Goal: Information Seeking & Learning: Learn about a topic

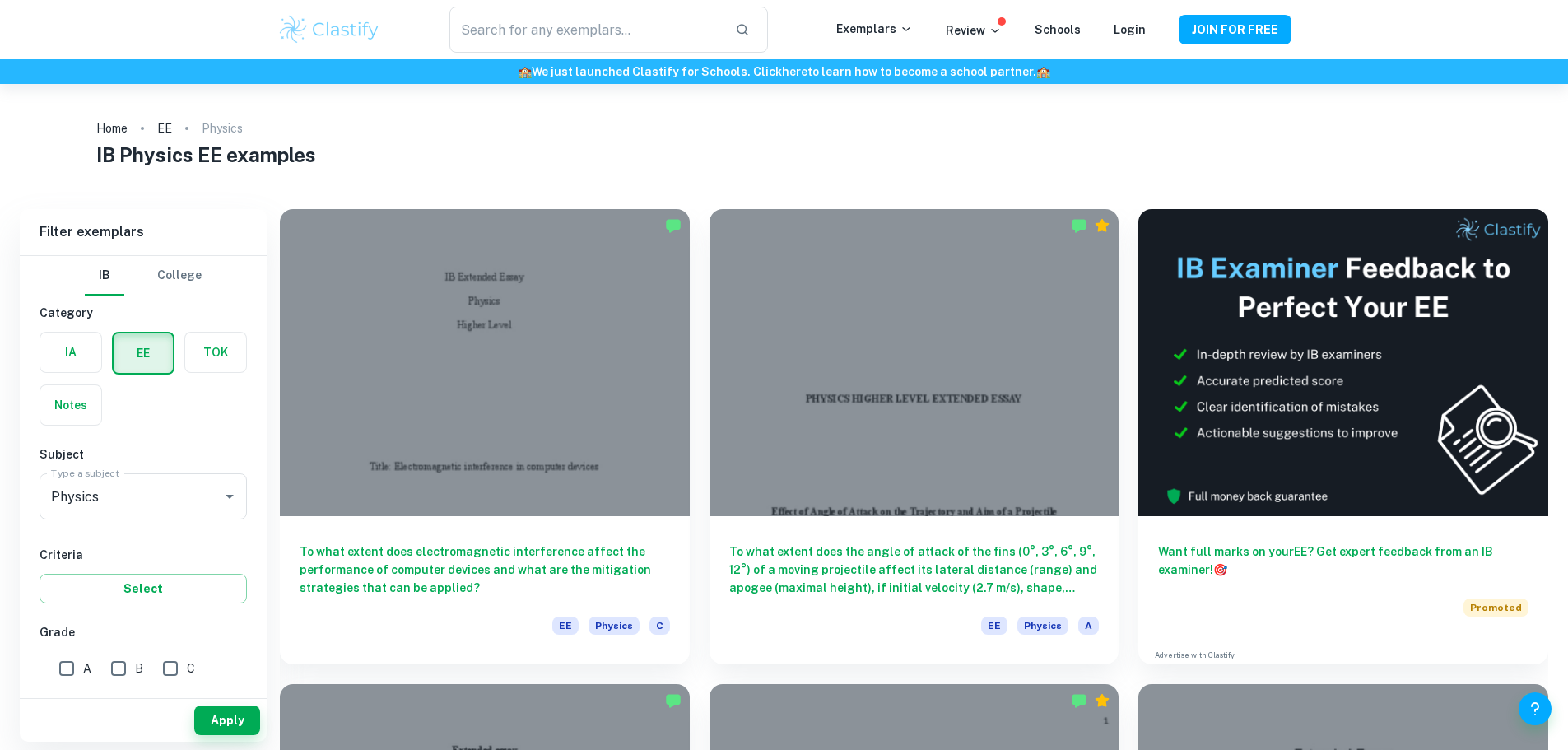
click at [441, 542] on h6 "To what extent does electromagnetic interference affect the performance of comp…" at bounding box center [485, 570] width 370 height 55
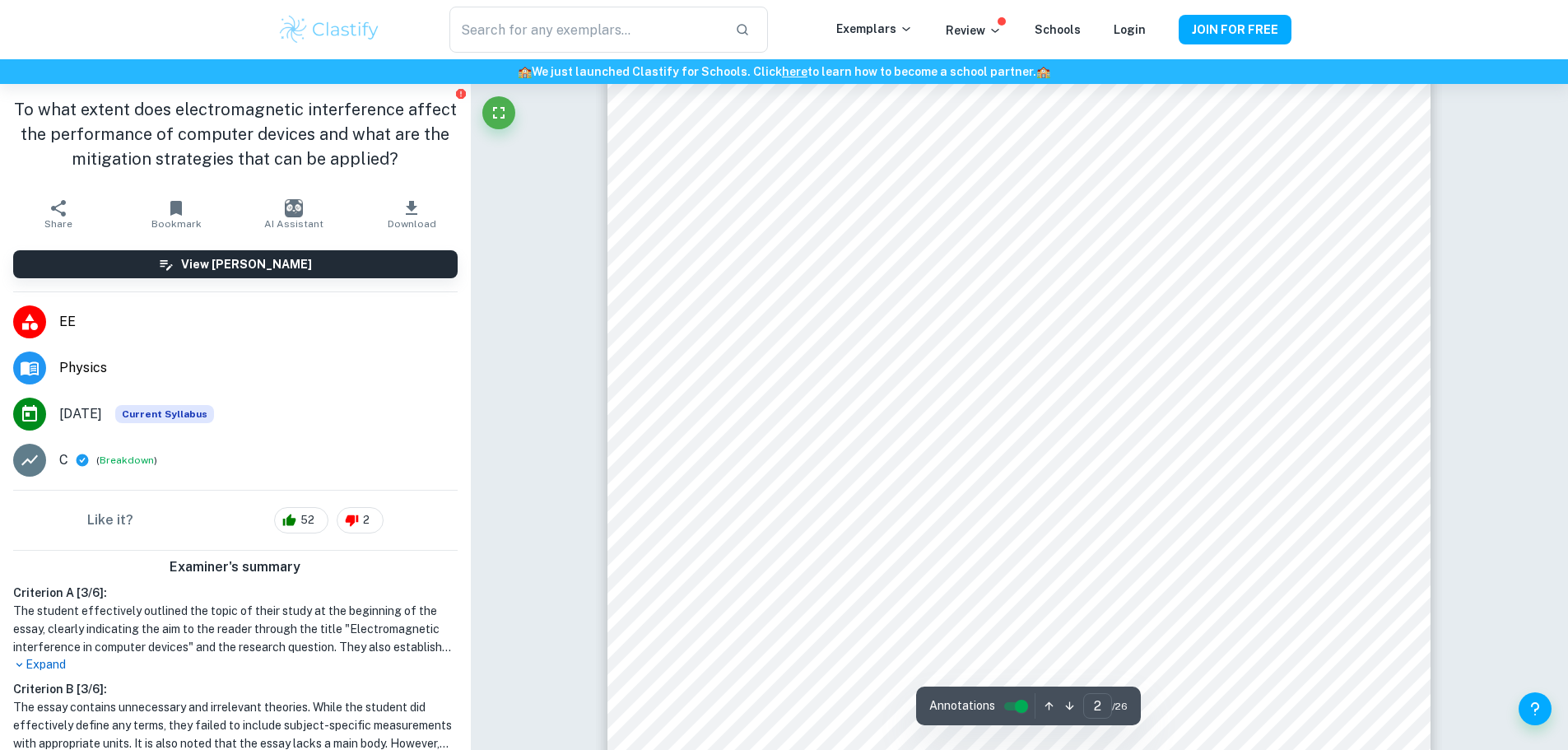
scroll to position [1400, 0]
type input "7"
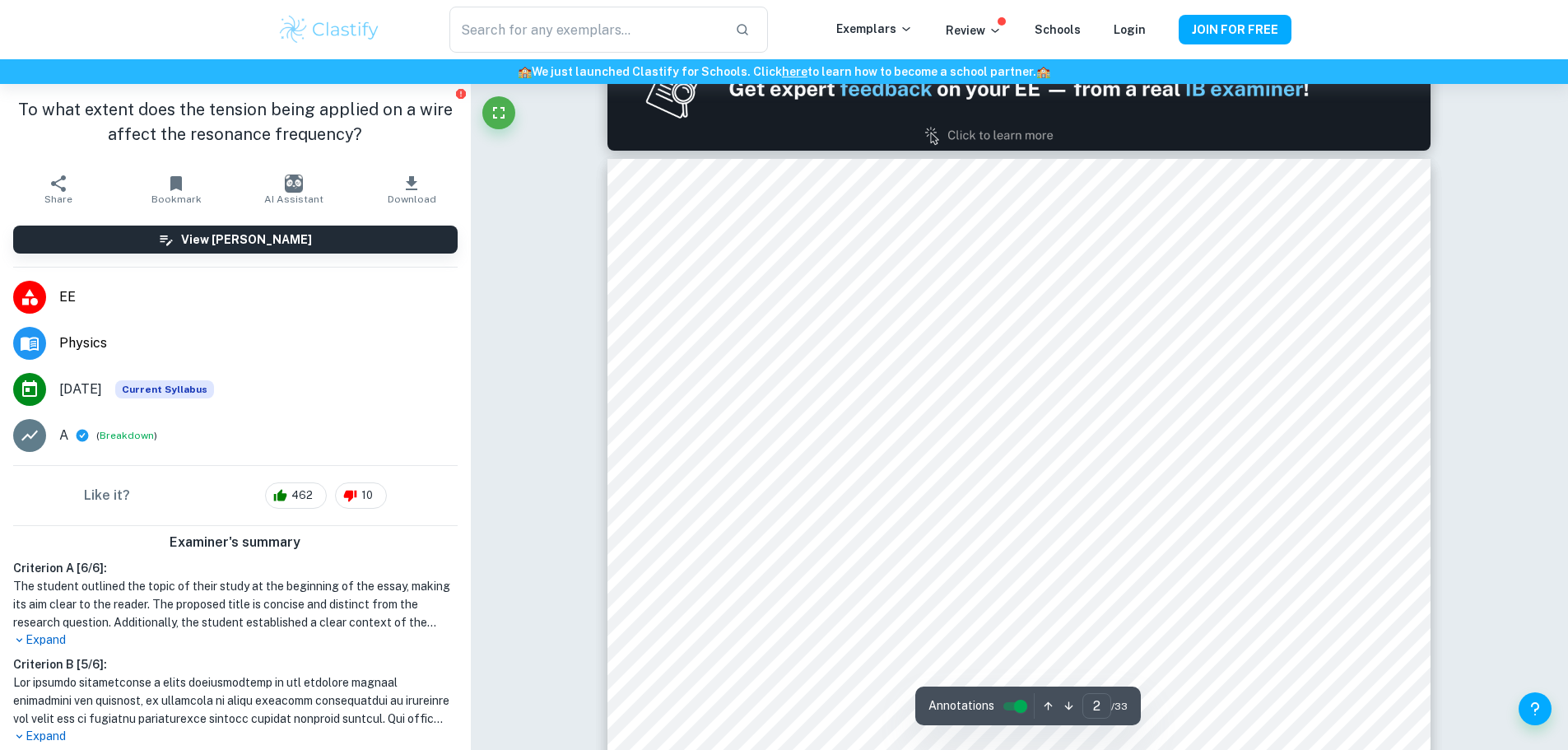
scroll to position [1234, 0]
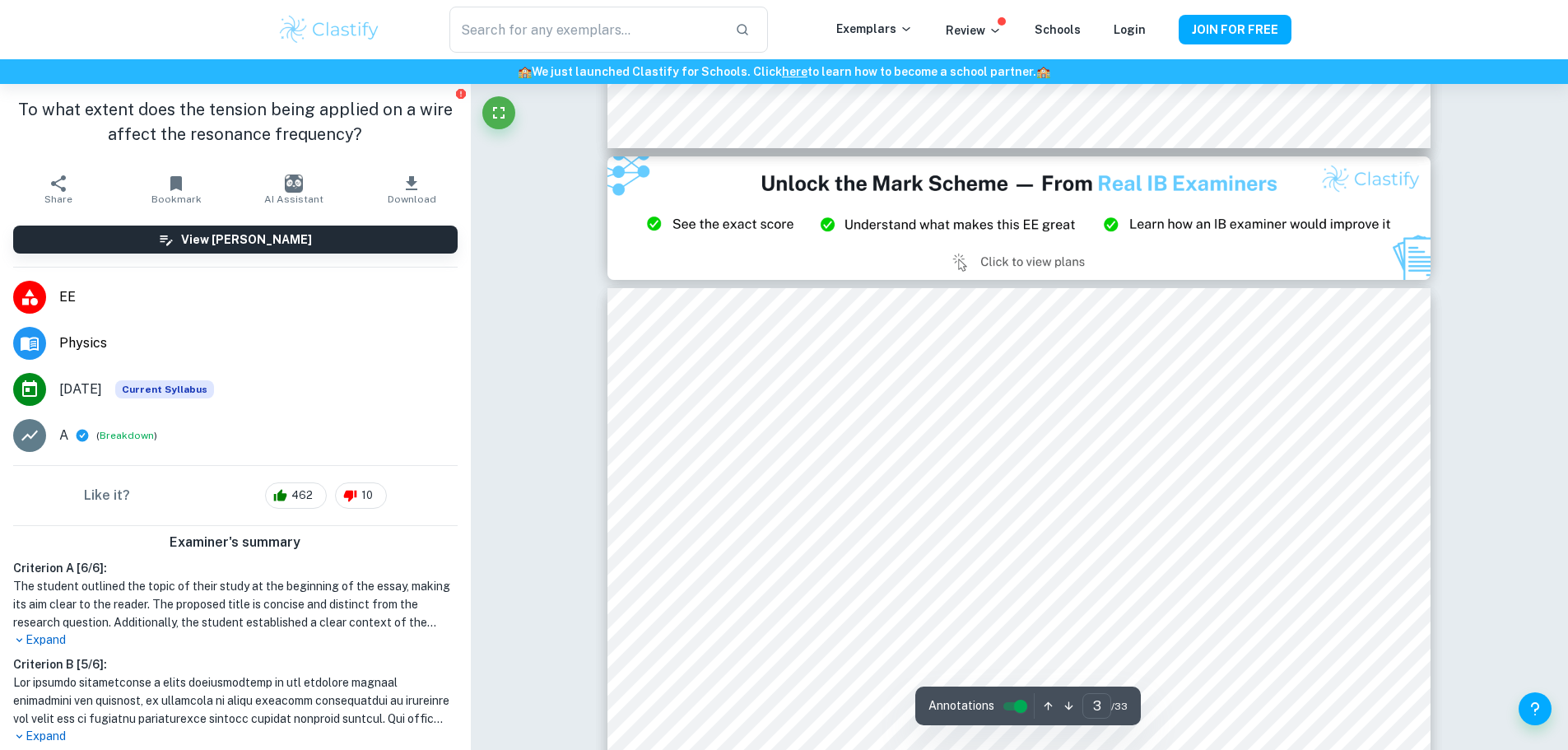
type input "2"
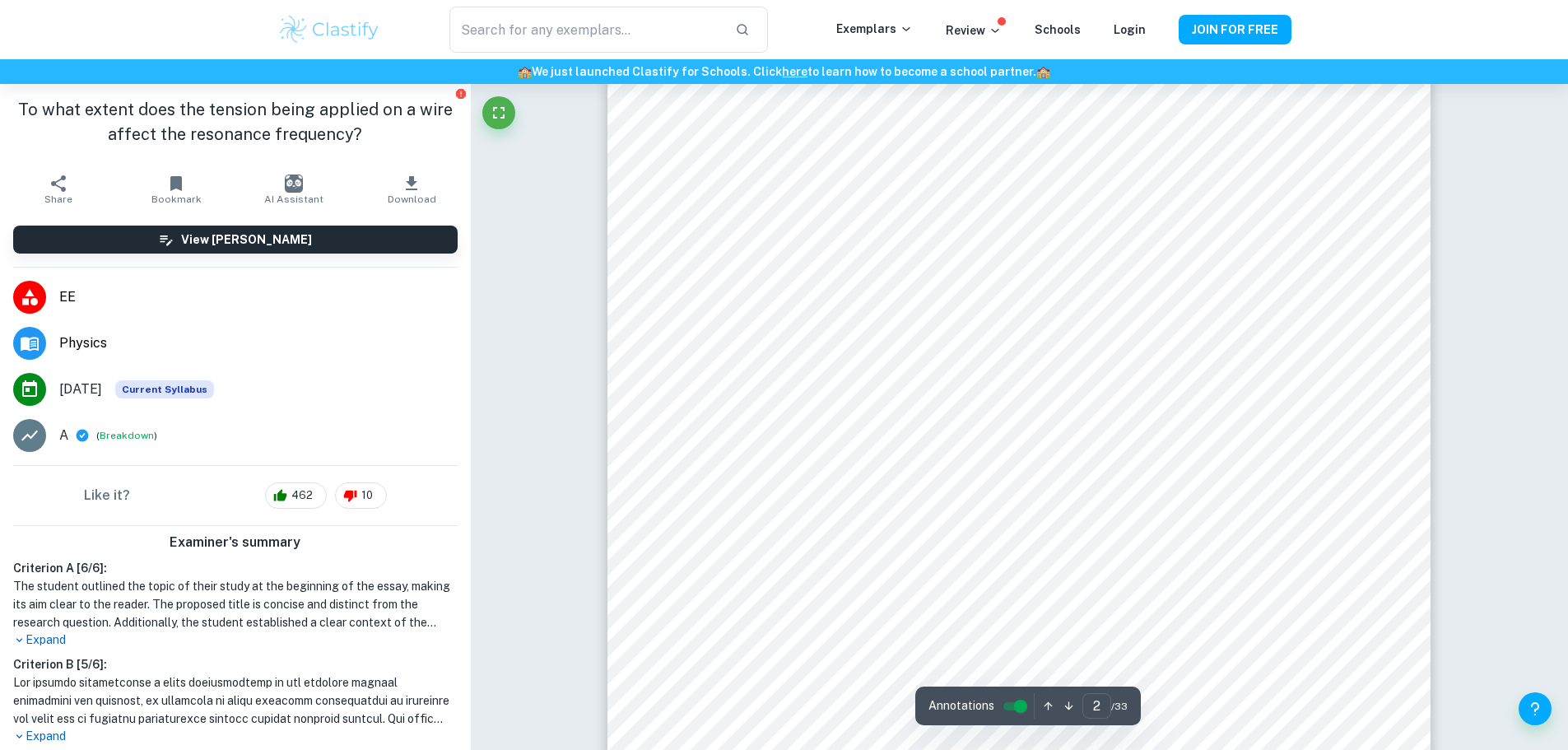
scroll to position [1317, 0]
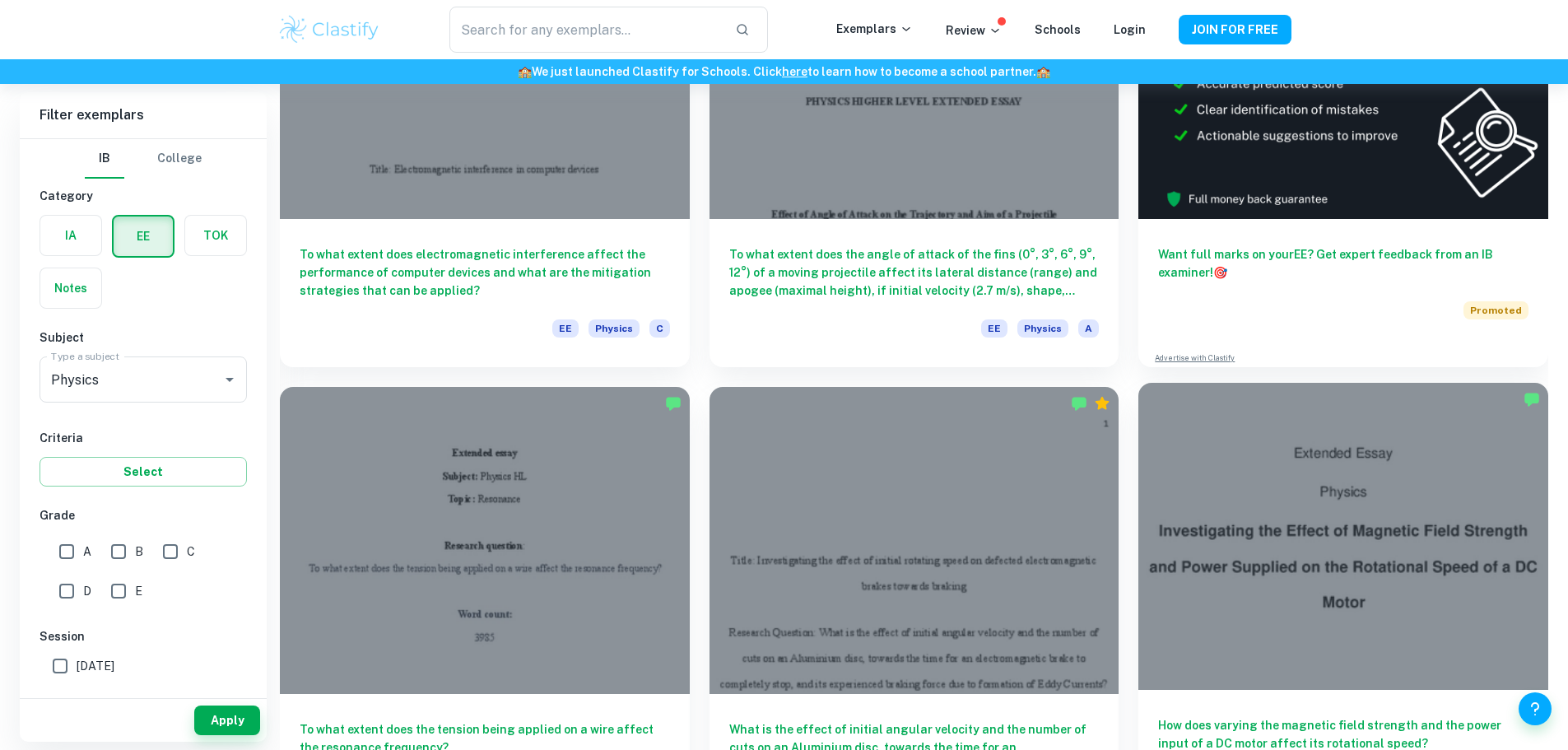
scroll to position [329, 0]
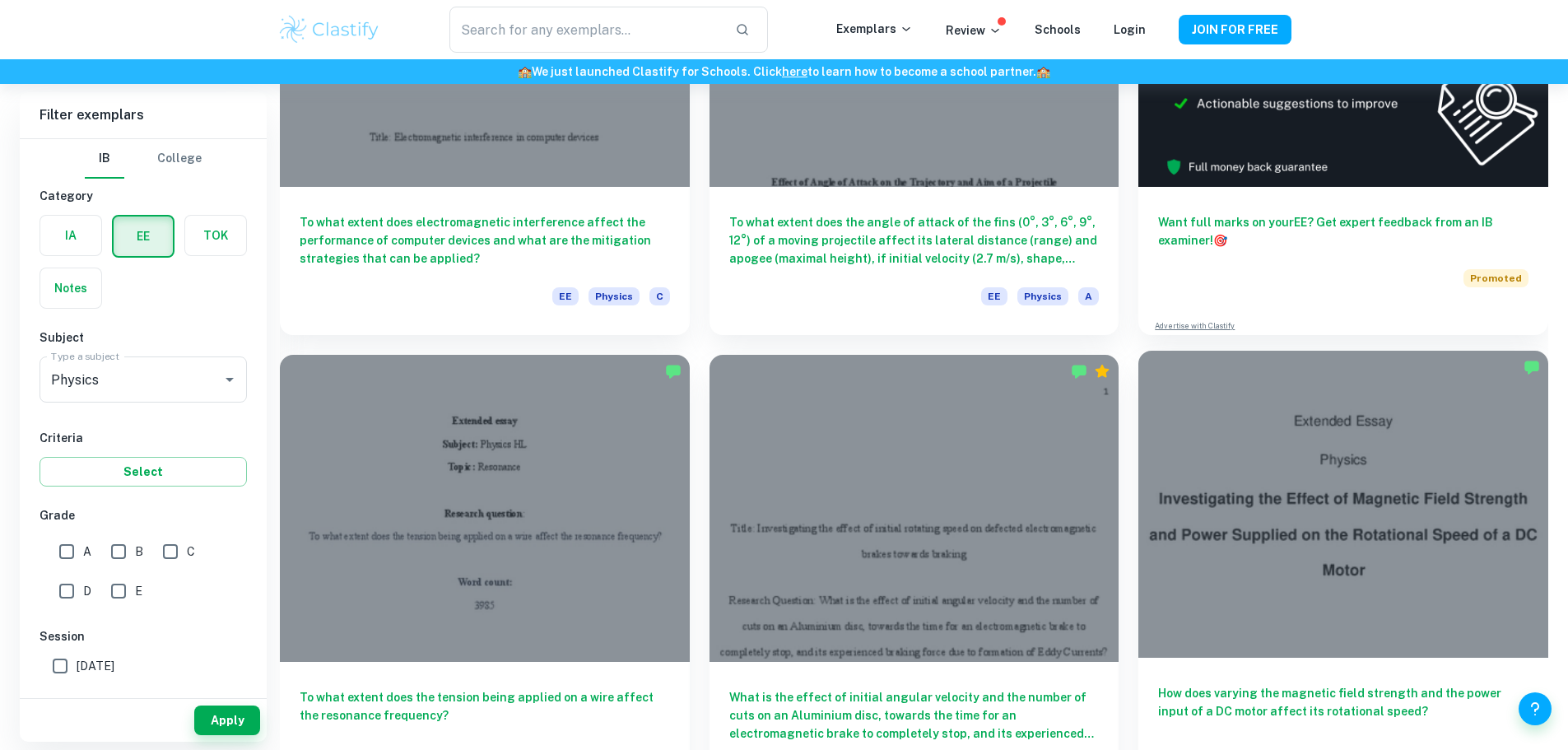
click at [1158, 684] on h6 "How does varying the magnetic field strength and the power input of a DC motor …" at bounding box center [1343, 711] width 370 height 55
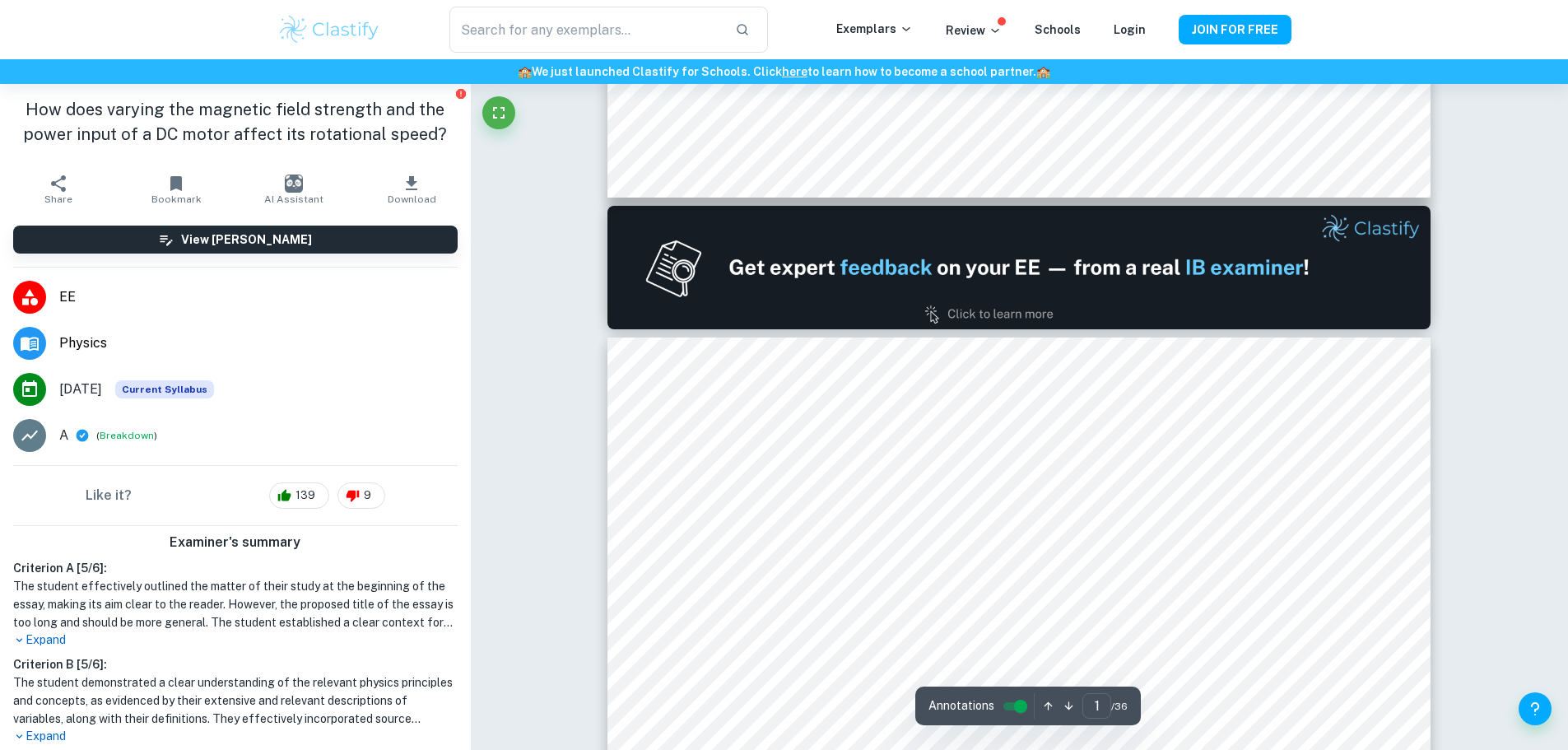
type input "2"
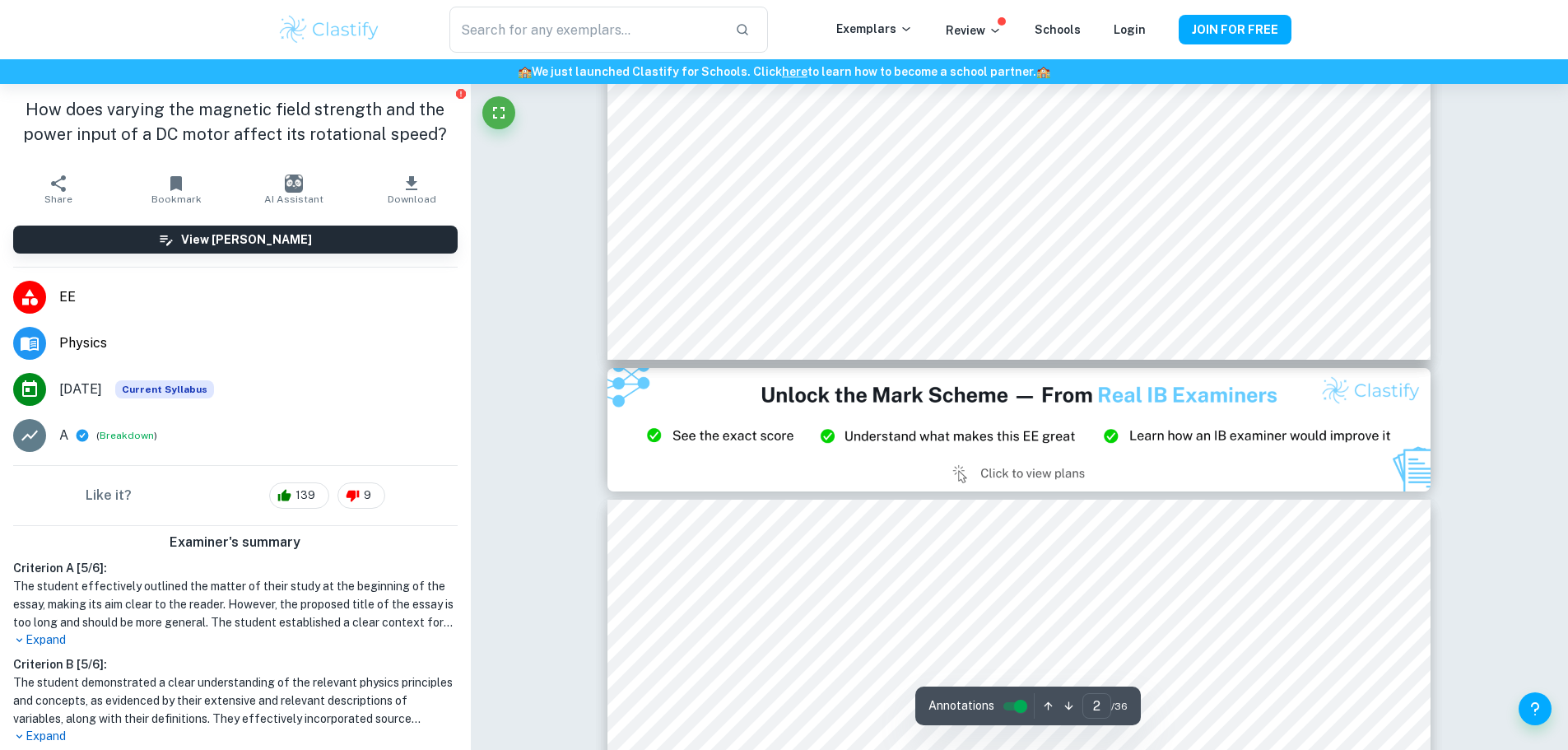
scroll to position [1893, 0]
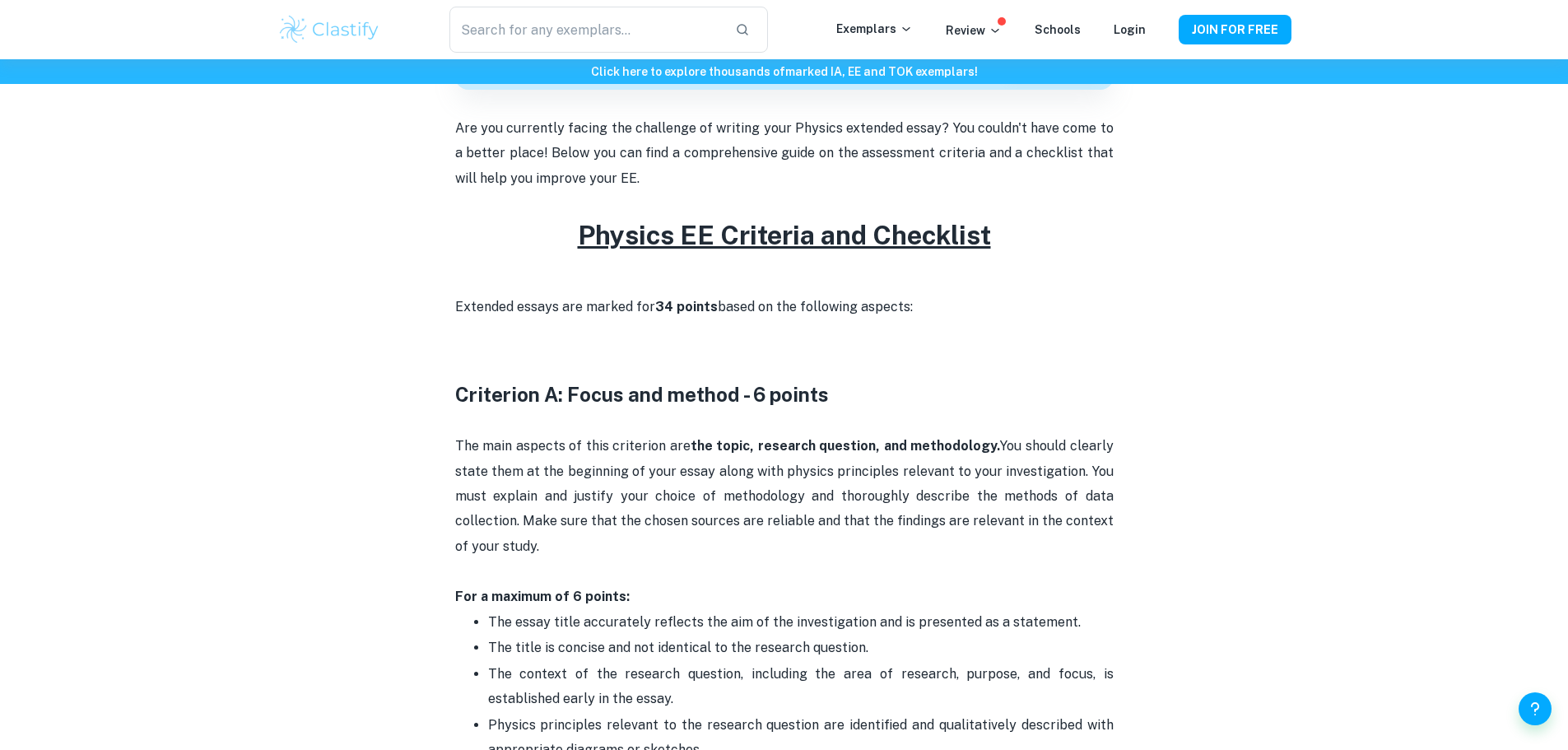
scroll to position [494, 0]
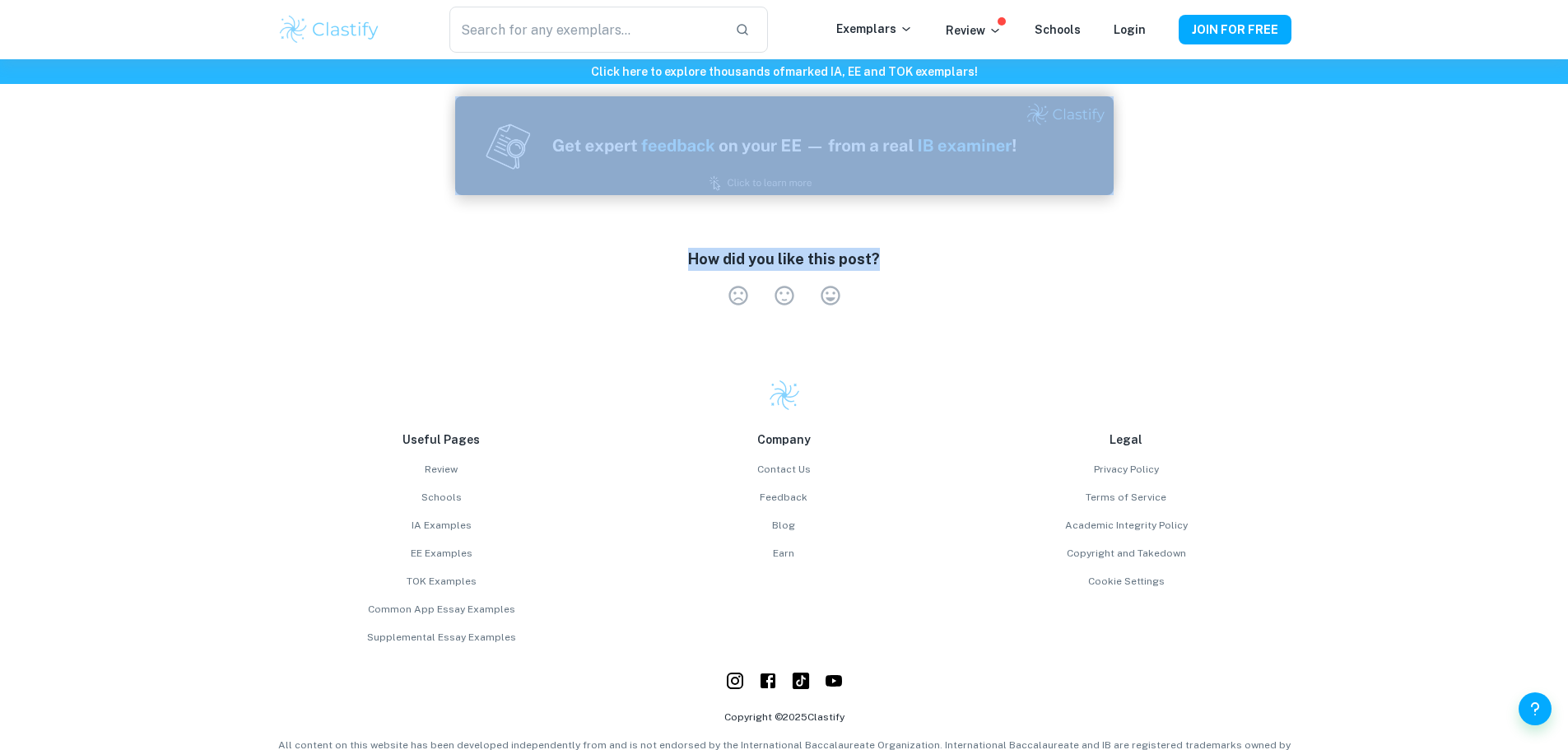
scroll to position [3540, 0]
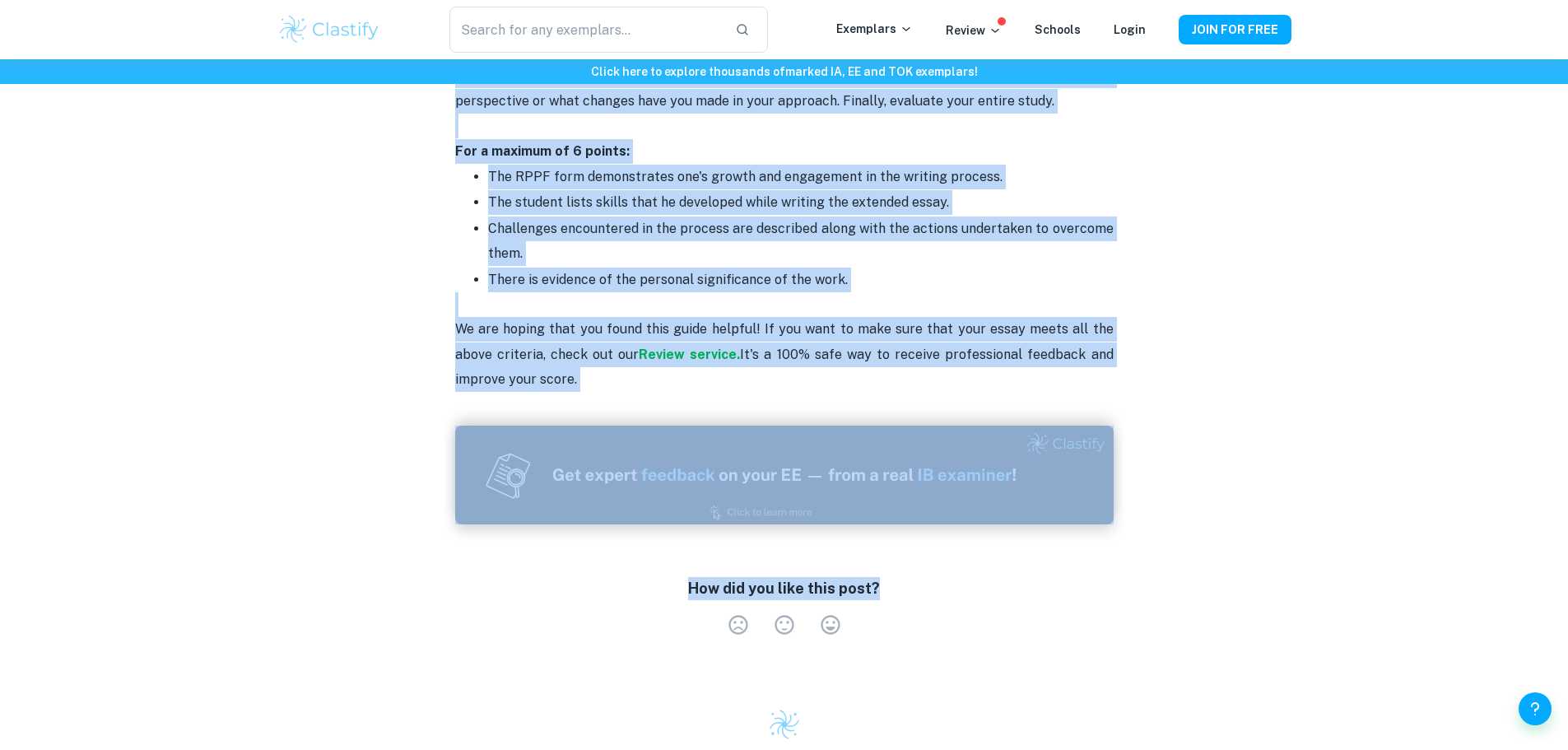
drag, startPoint x: 449, startPoint y: 193, endPoint x: 810, endPoint y: 346, distance: 392.1
copy div "Criterion A: Focus and method - 6 points The main aspects of this criterion are…"
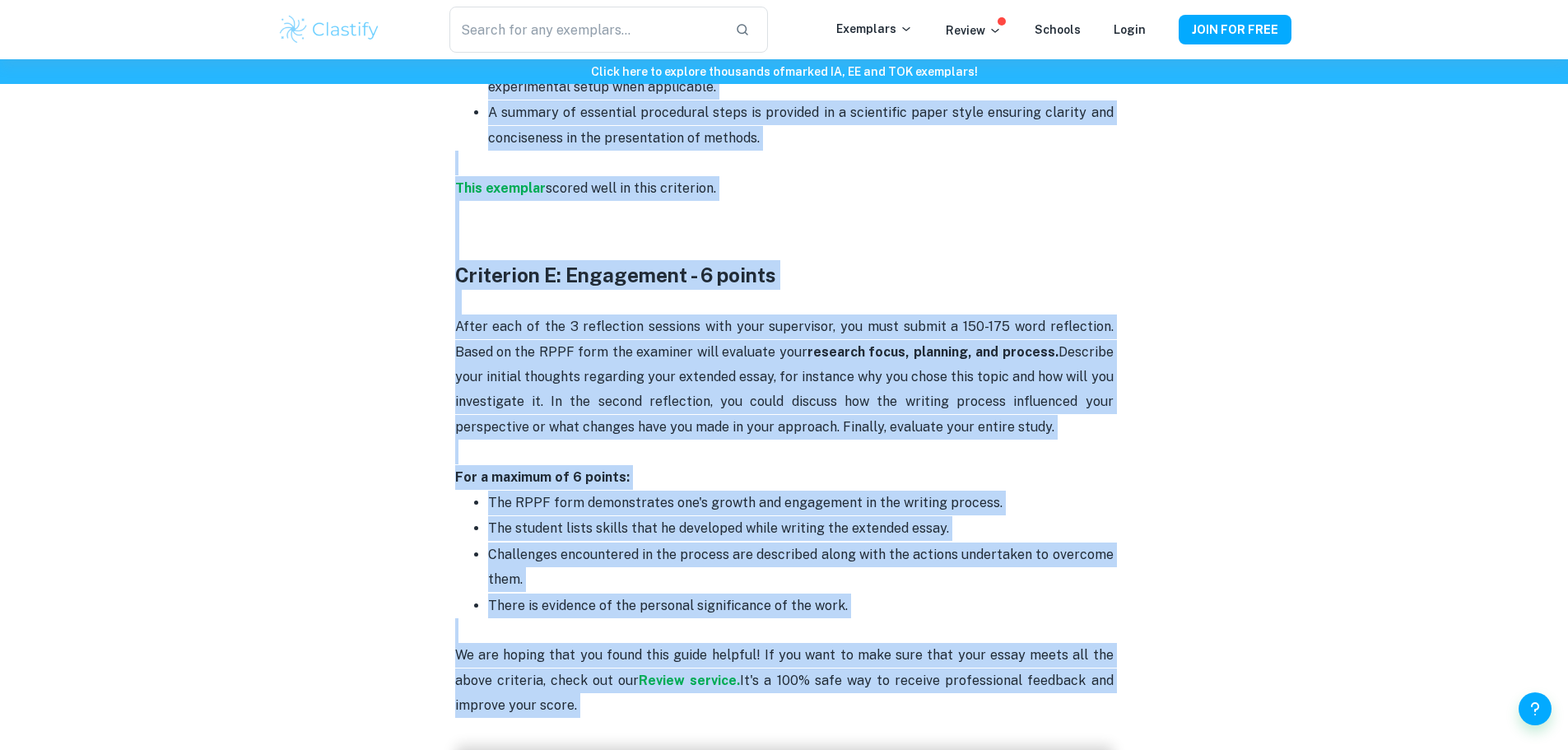
scroll to position [3046, 0]
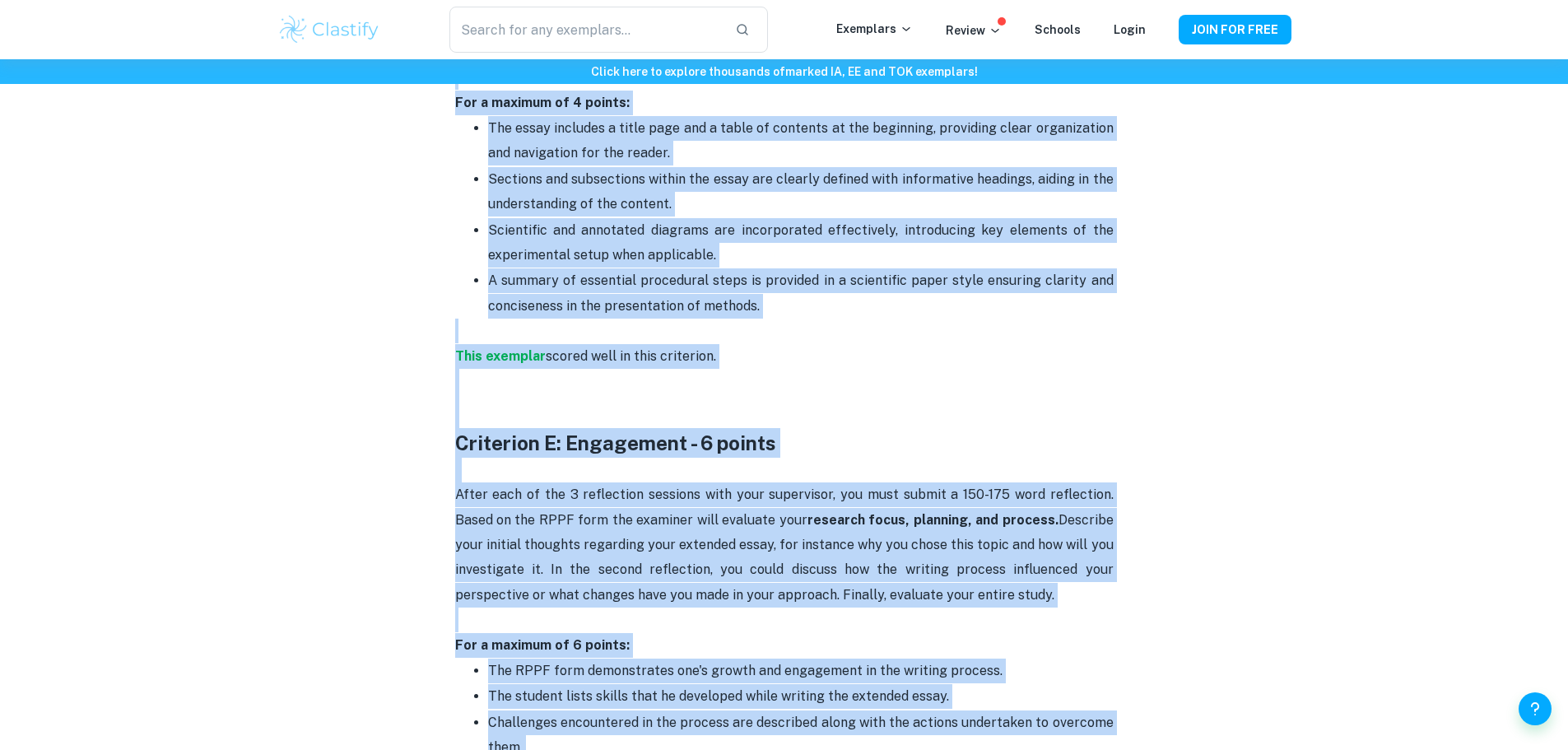
click at [844, 318] on p "This exemplar scored well in this criterion." at bounding box center [784, 343] width 659 height 50
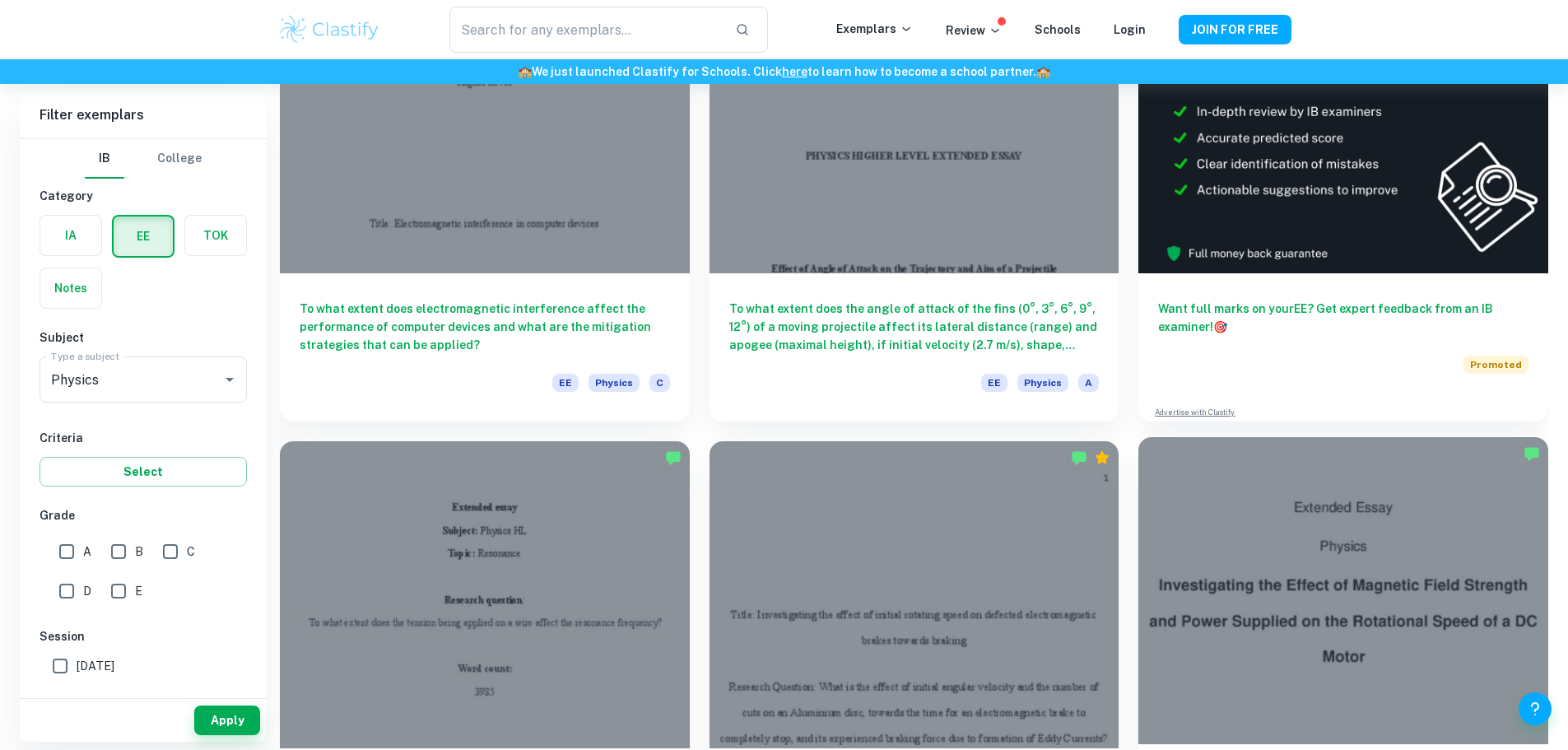
scroll to position [247, 0]
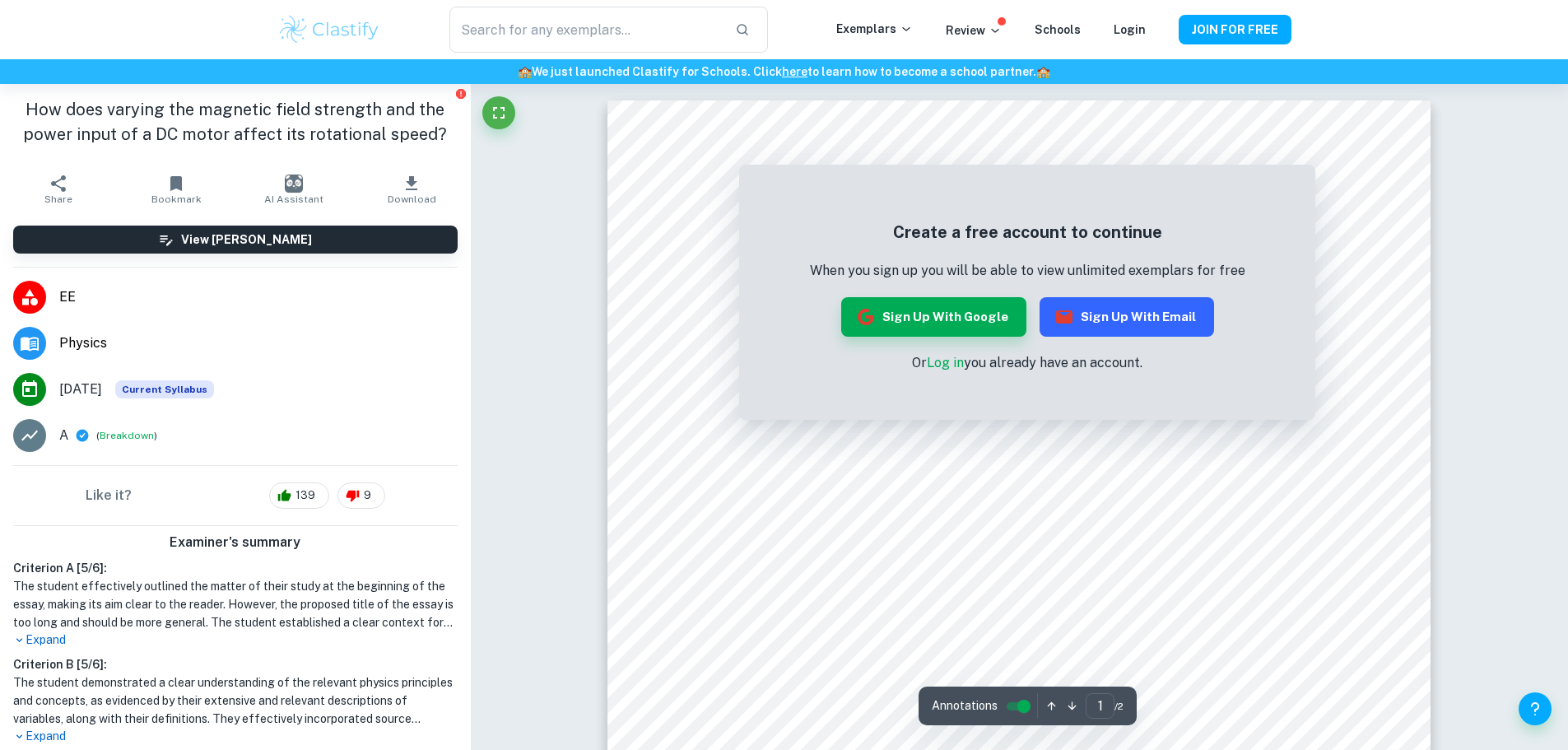
click at [1105, 318] on button "Sign up with Email" at bounding box center [1127, 317] width 174 height 40
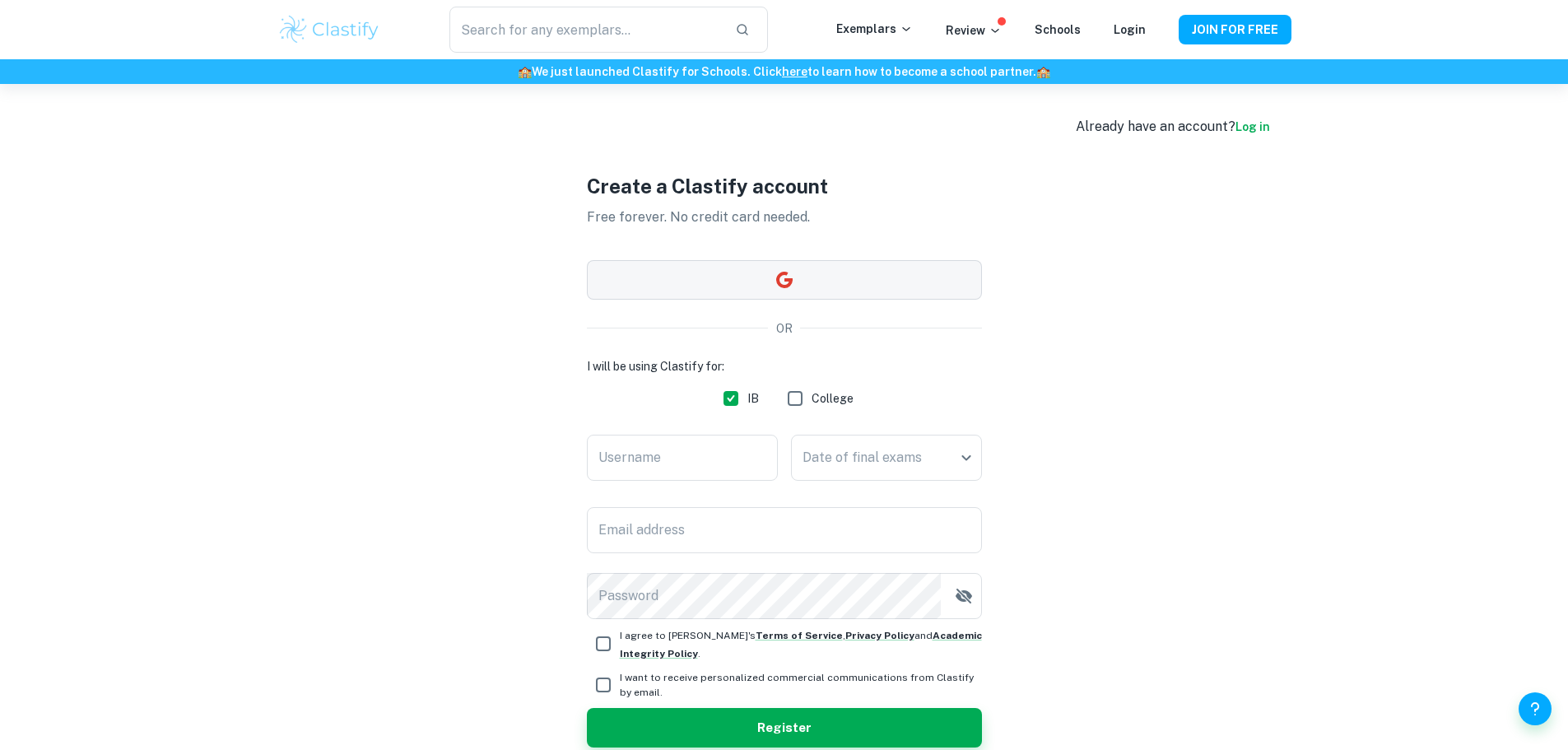
click at [749, 280] on button "button" at bounding box center [784, 280] width 395 height 40
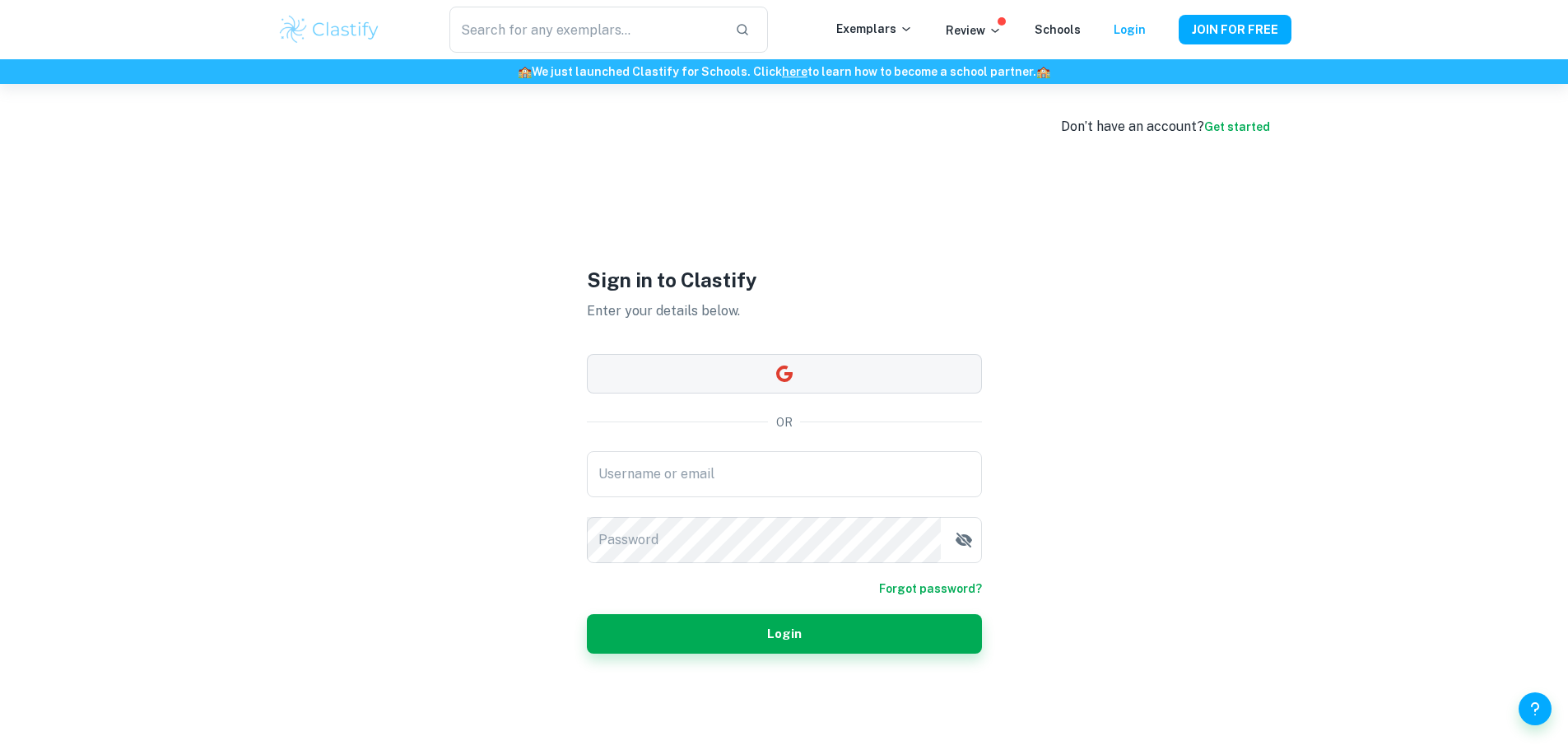
click at [881, 387] on button "button" at bounding box center [784, 374] width 395 height 40
click at [1238, 19] on button "JOIN FOR FREE" at bounding box center [1236, 30] width 113 height 30
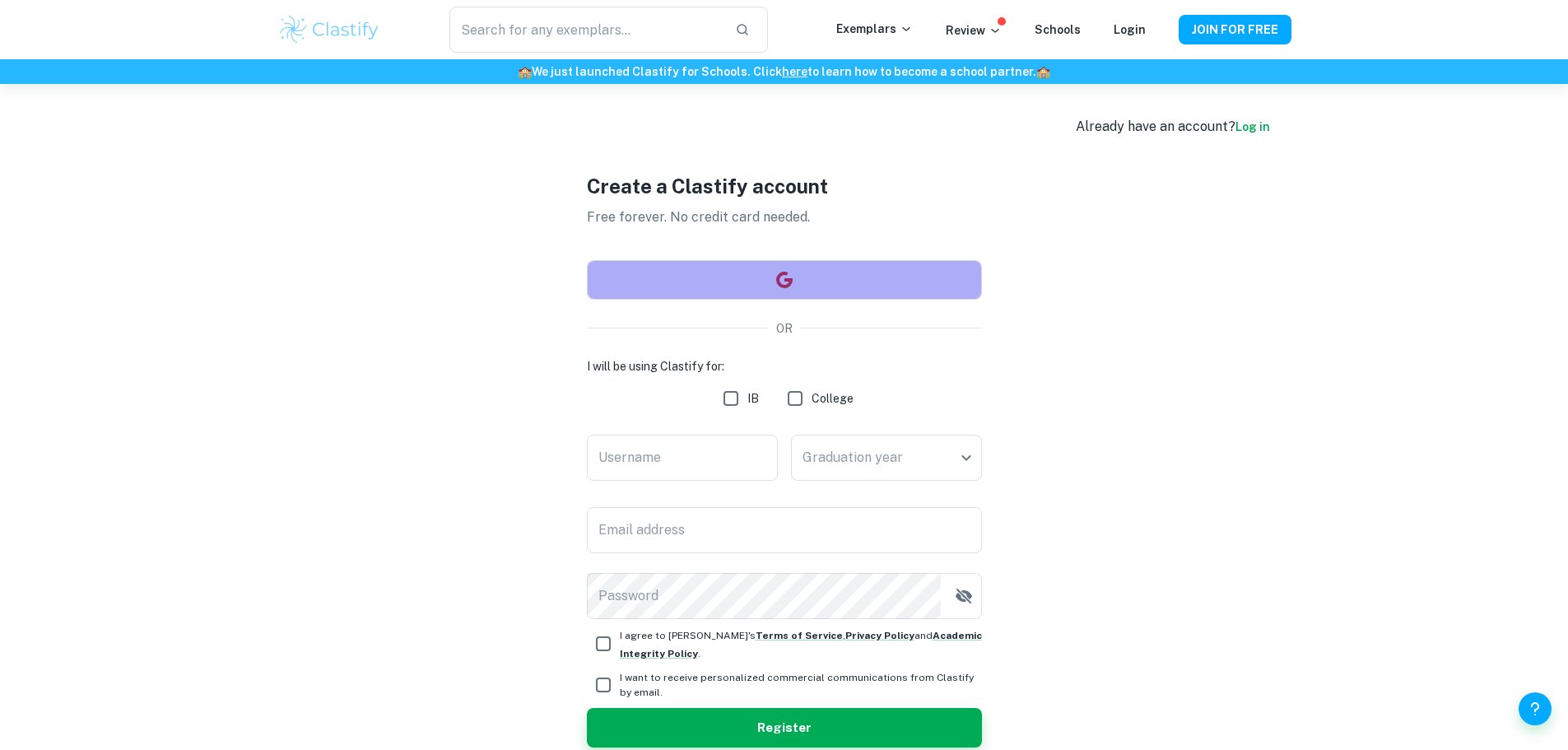
click at [888, 274] on button "button" at bounding box center [784, 280] width 395 height 40
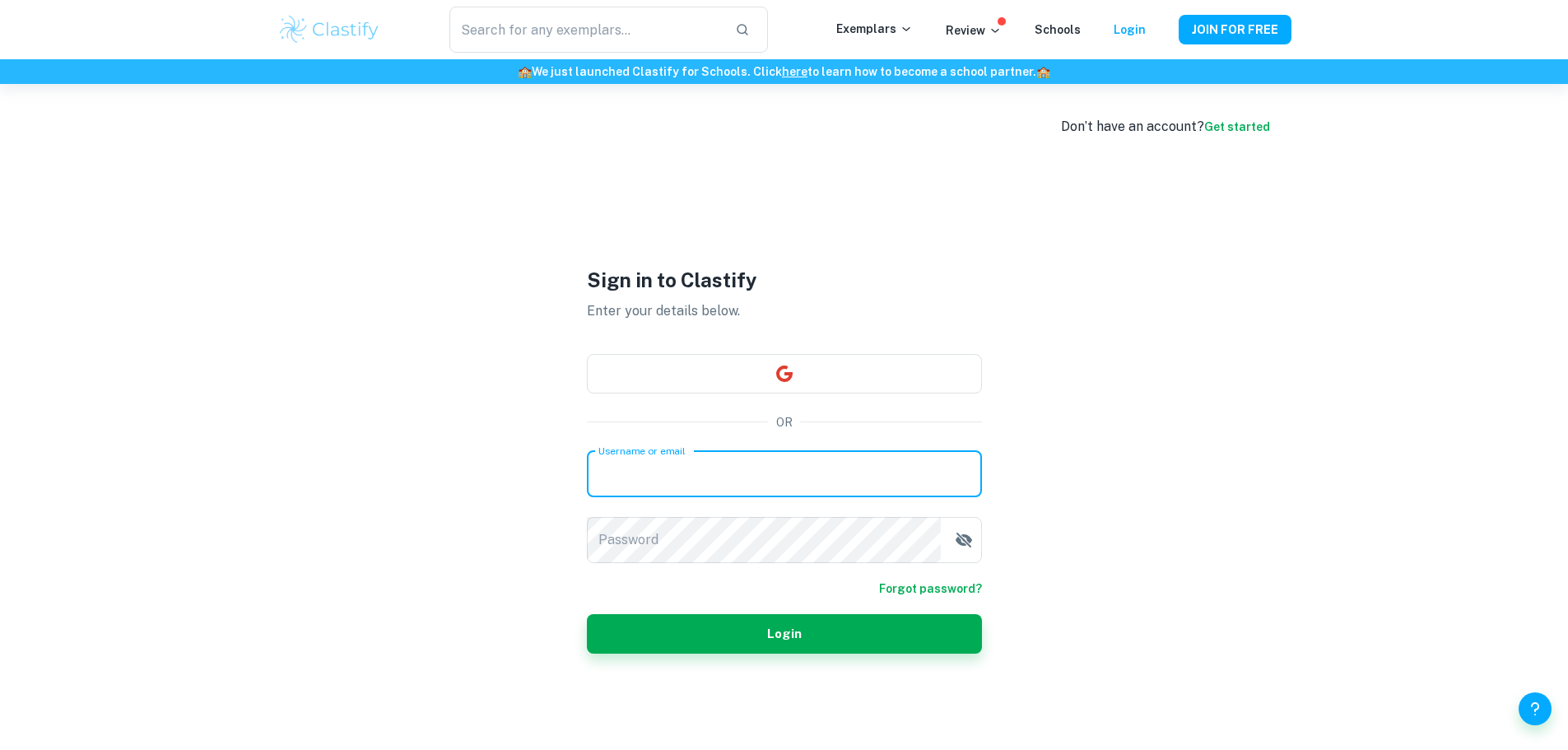
click at [727, 468] on input "Username or email" at bounding box center [784, 474] width 395 height 46
type input "[EMAIL_ADDRESS][DOMAIN_NAME]"
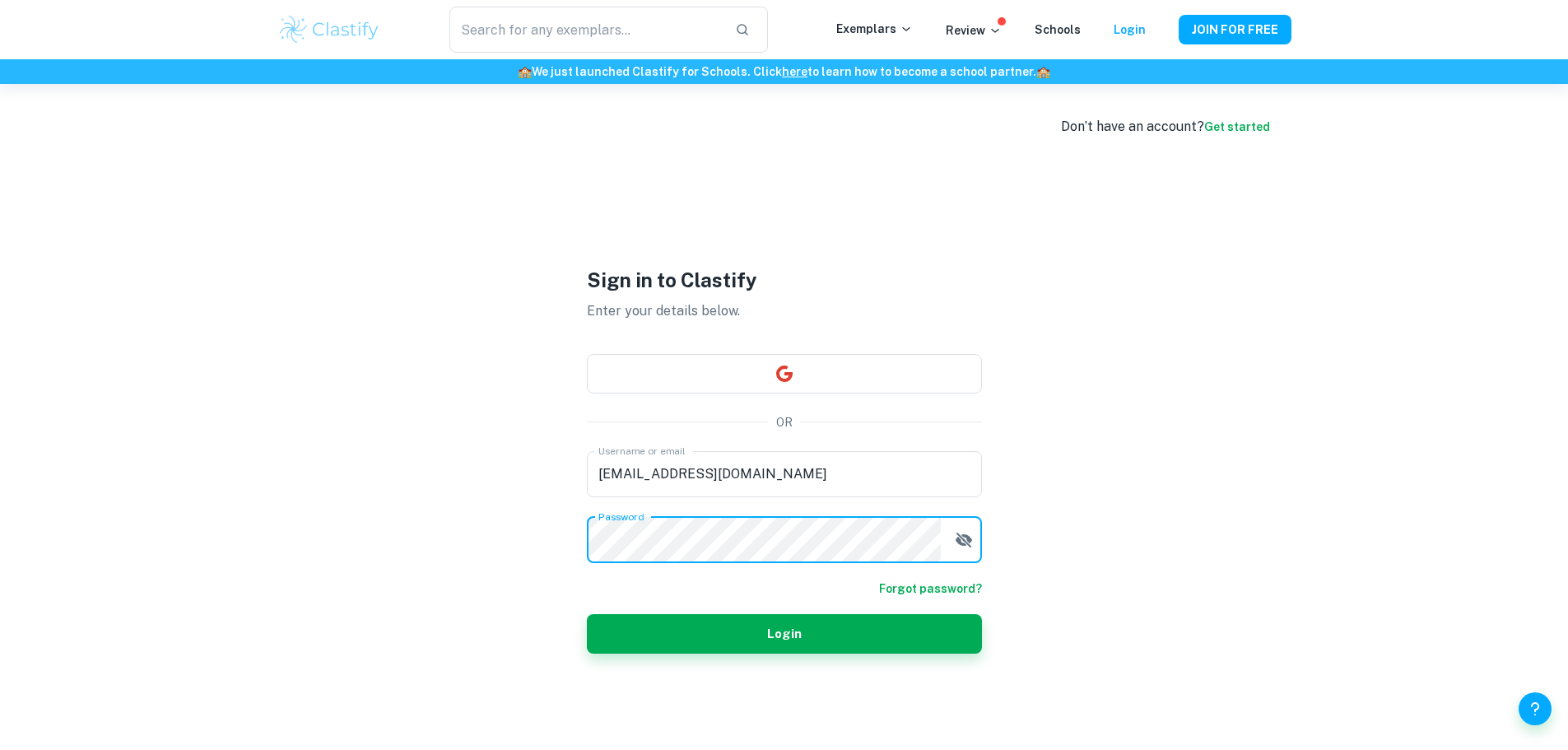
click at [587, 614] on button "Login" at bounding box center [784, 633] width 395 height 40
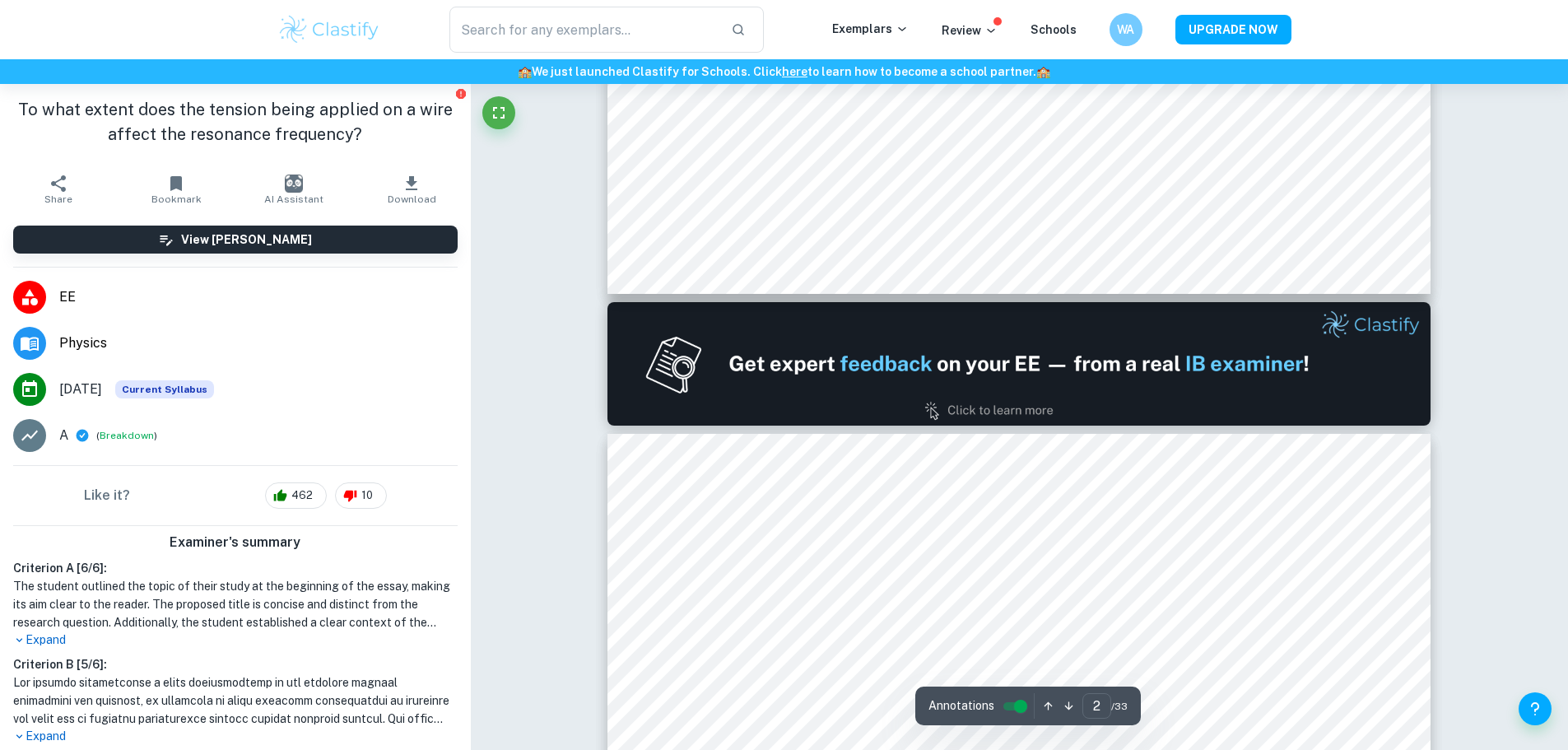
type input "1"
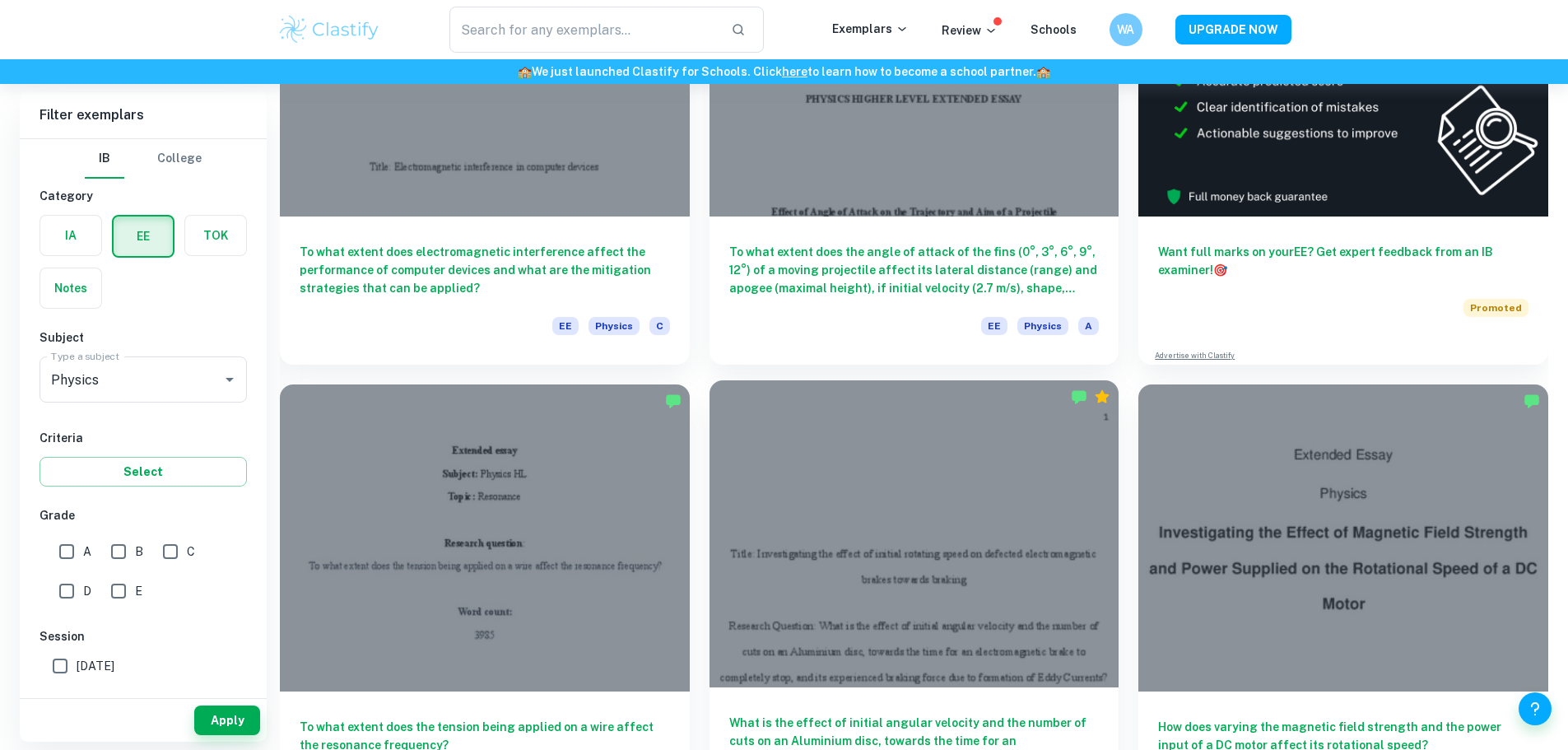
scroll to position [329, 0]
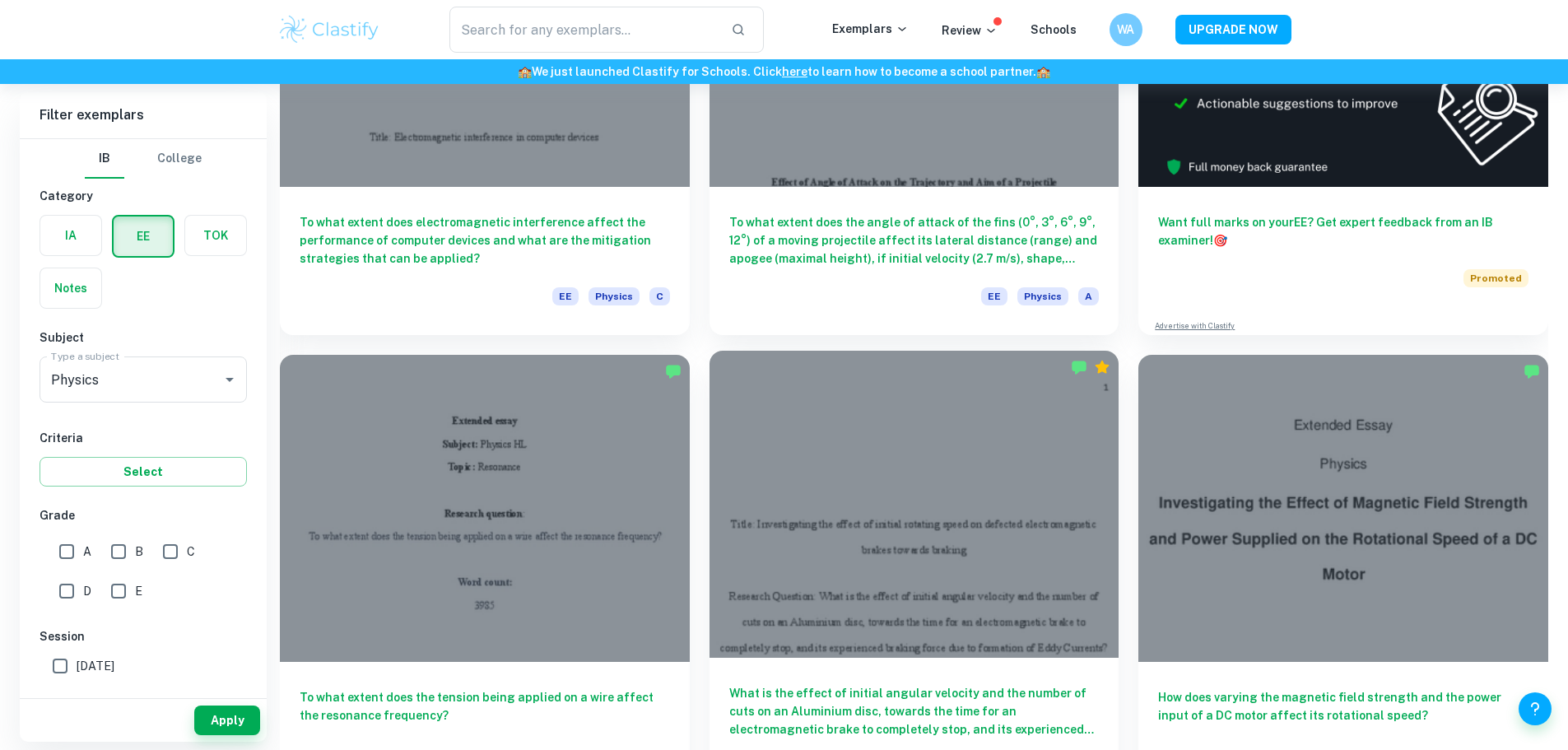
click at [729, 684] on h6 "What is the effect of initial angular velocity and the number of cuts on an Alu…" at bounding box center [914, 711] width 370 height 55
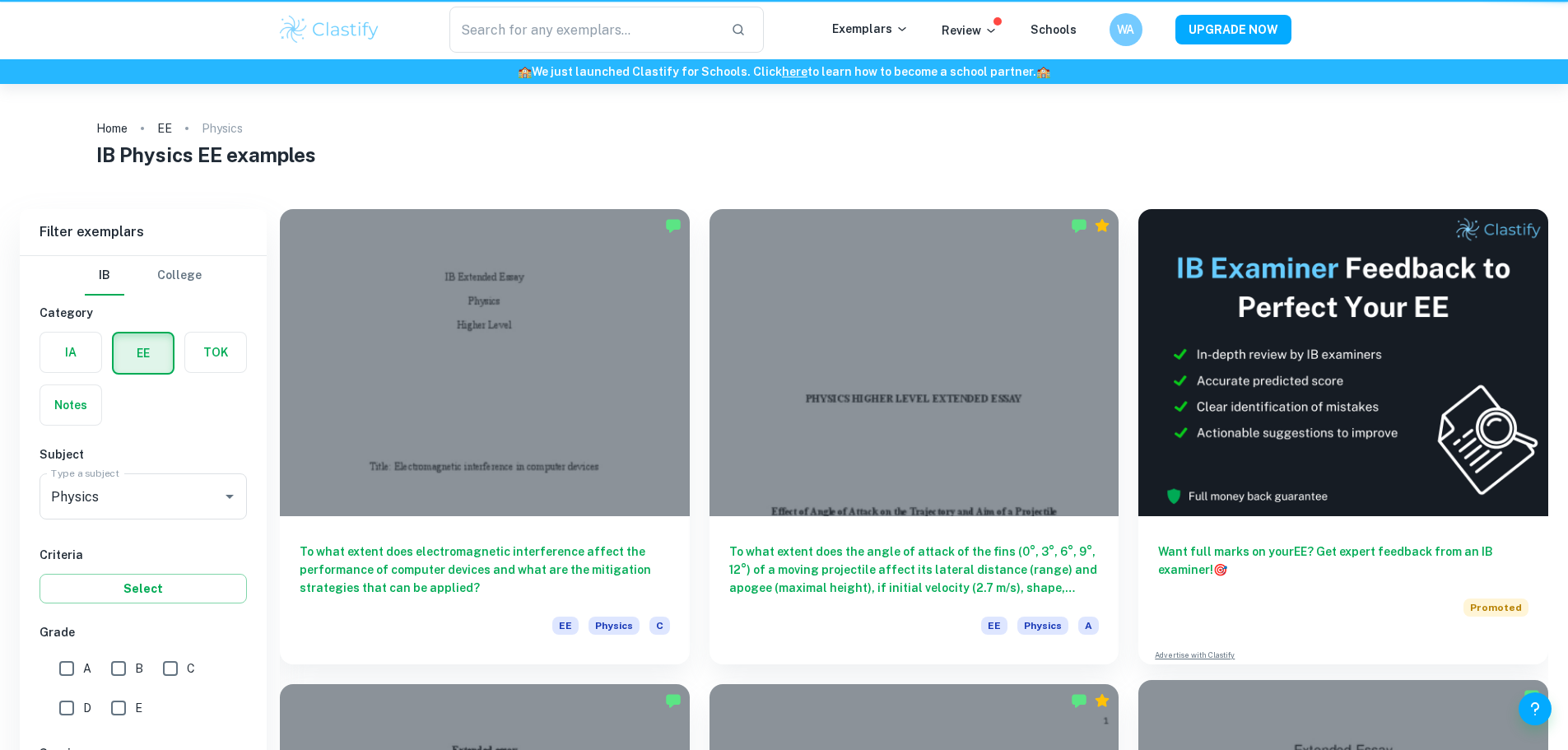
scroll to position [329, 0]
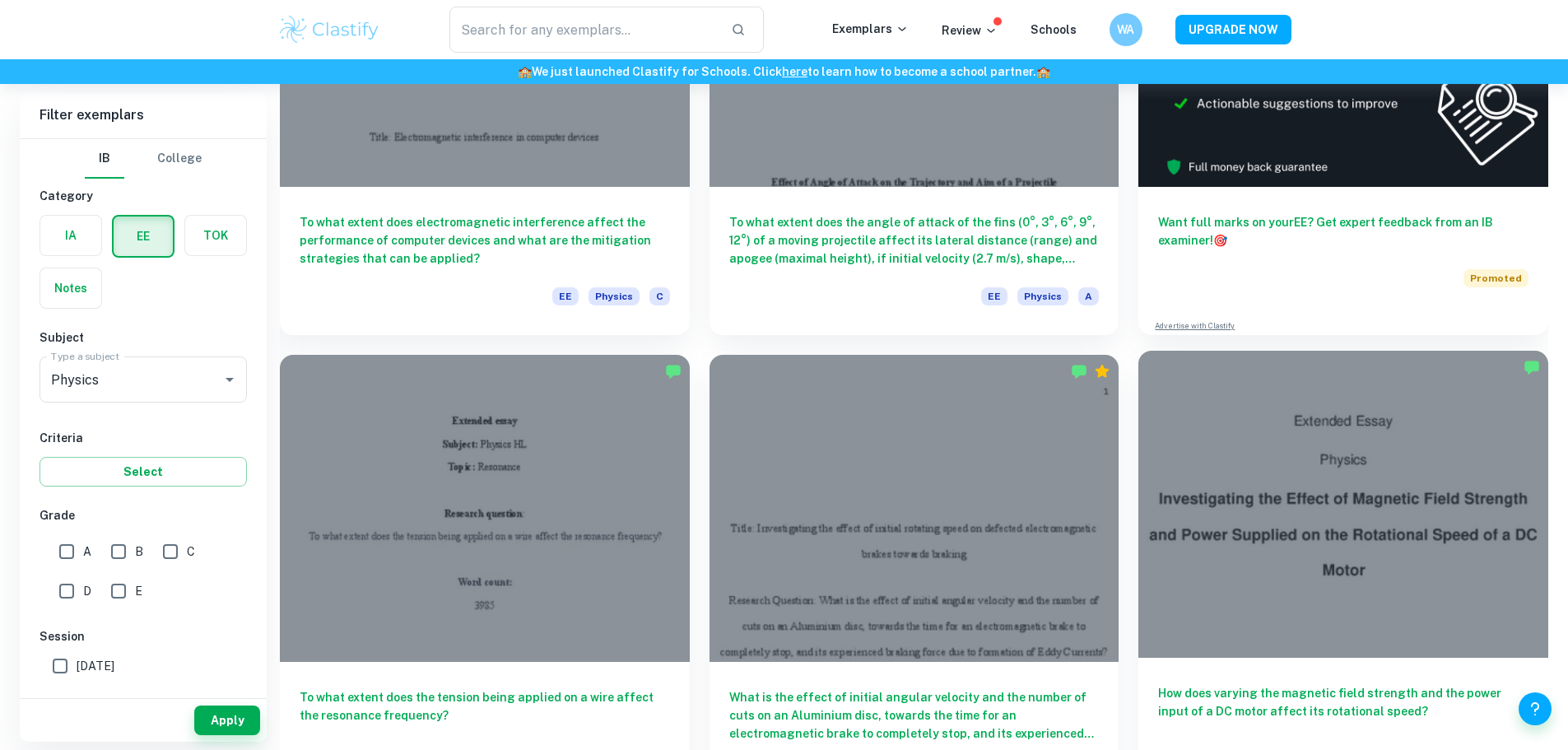
click at [1139, 658] on div "How does varying the magnetic field strength and the power input of a DC motor …" at bounding box center [1344, 732] width 410 height 149
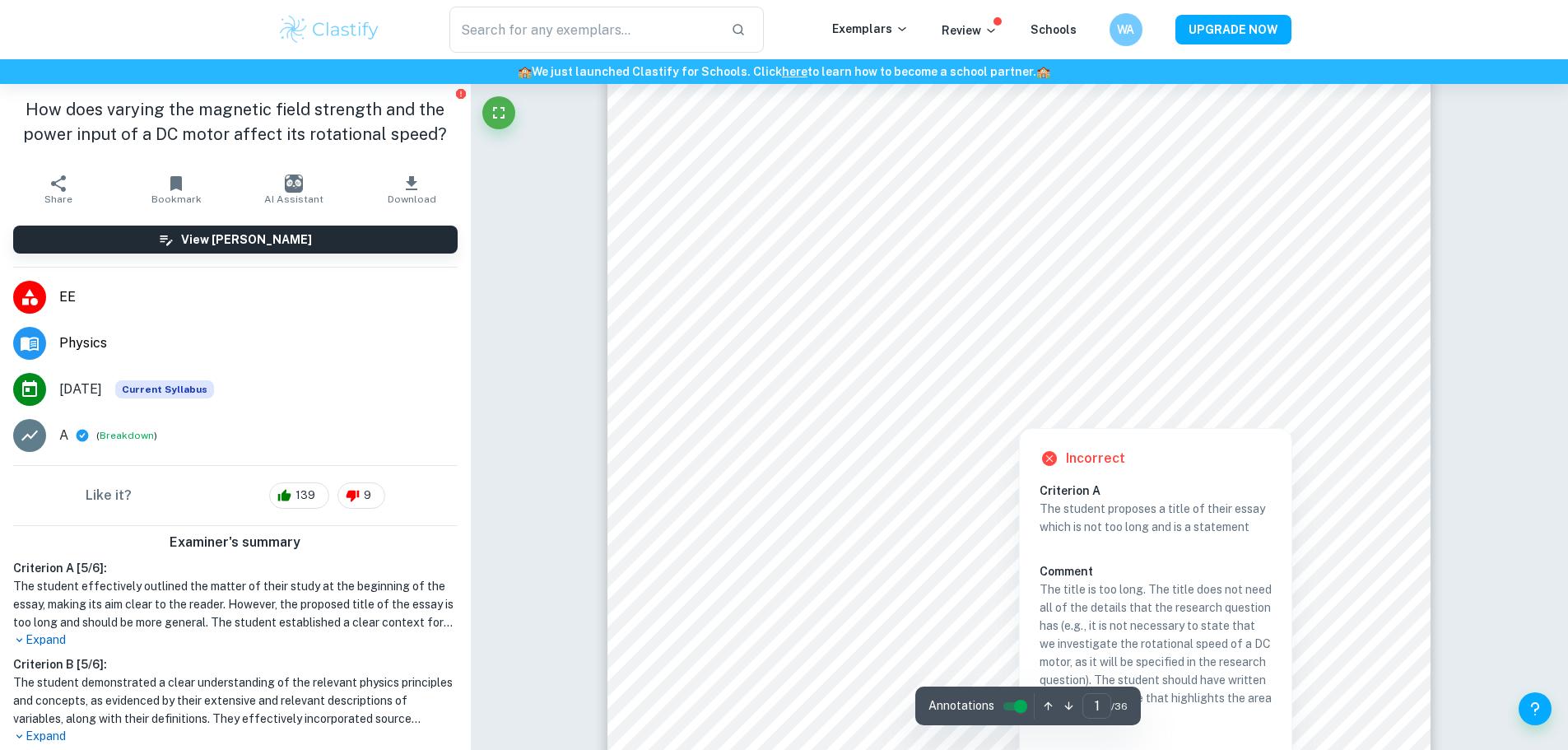
scroll to position [83, 0]
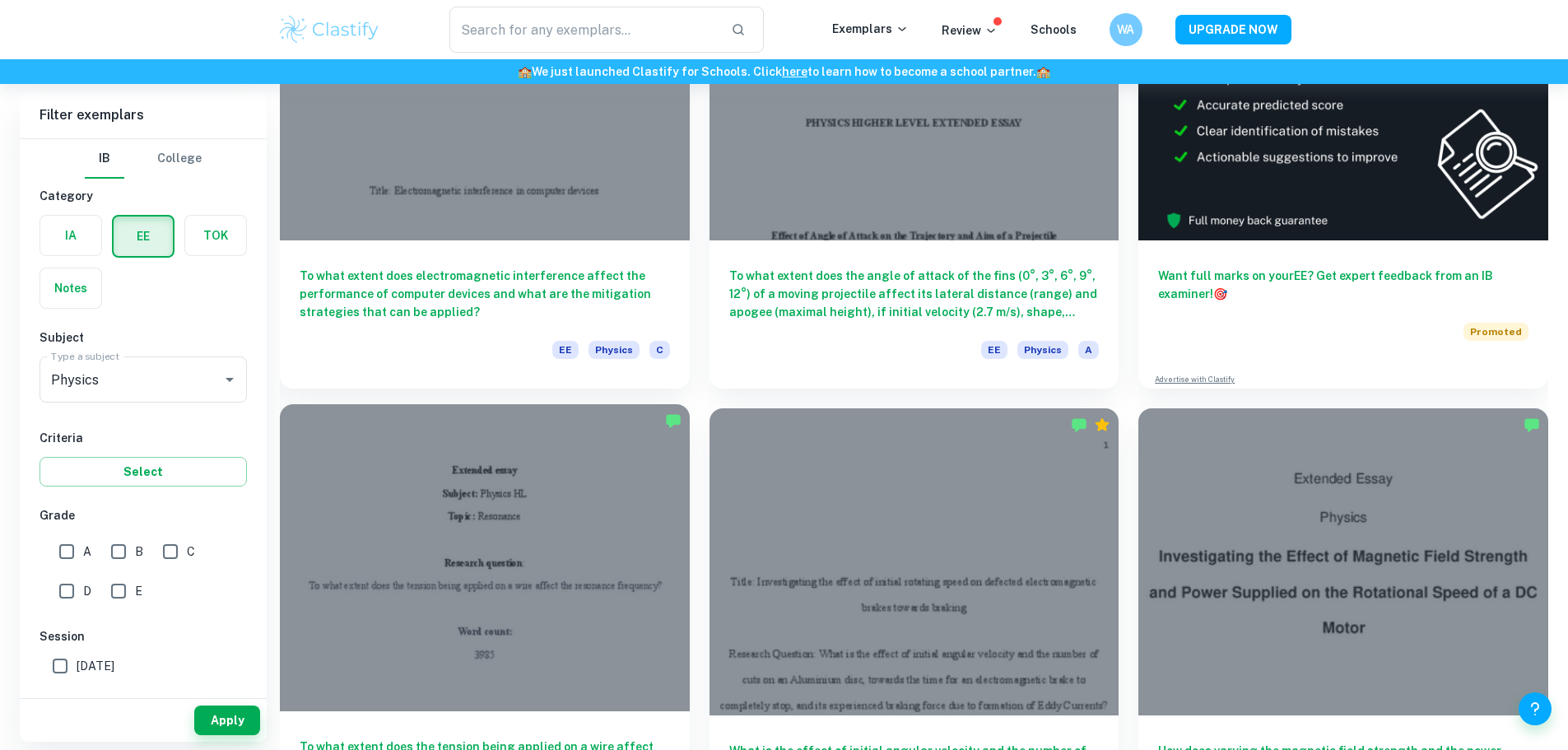
scroll to position [247, 0]
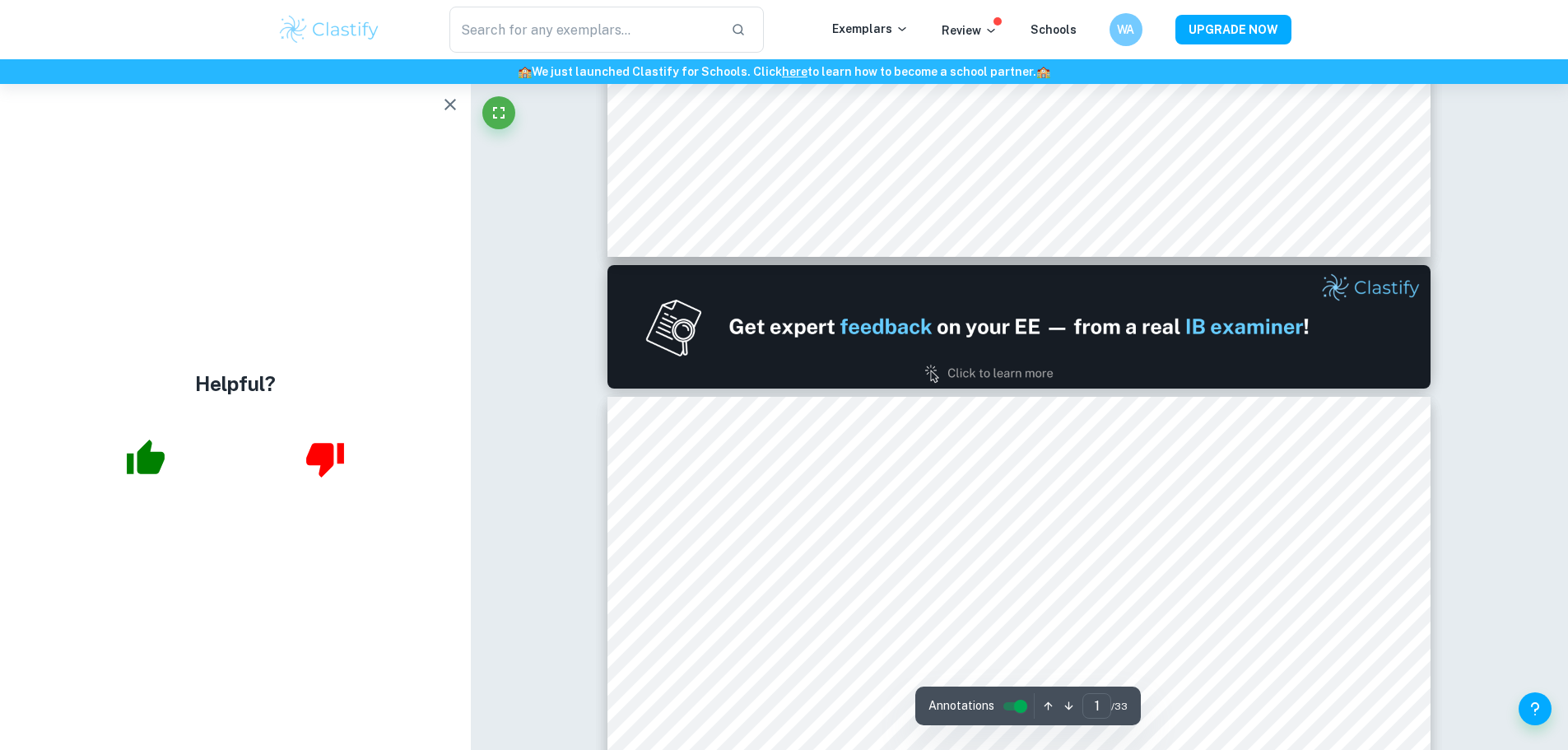
type input "2"
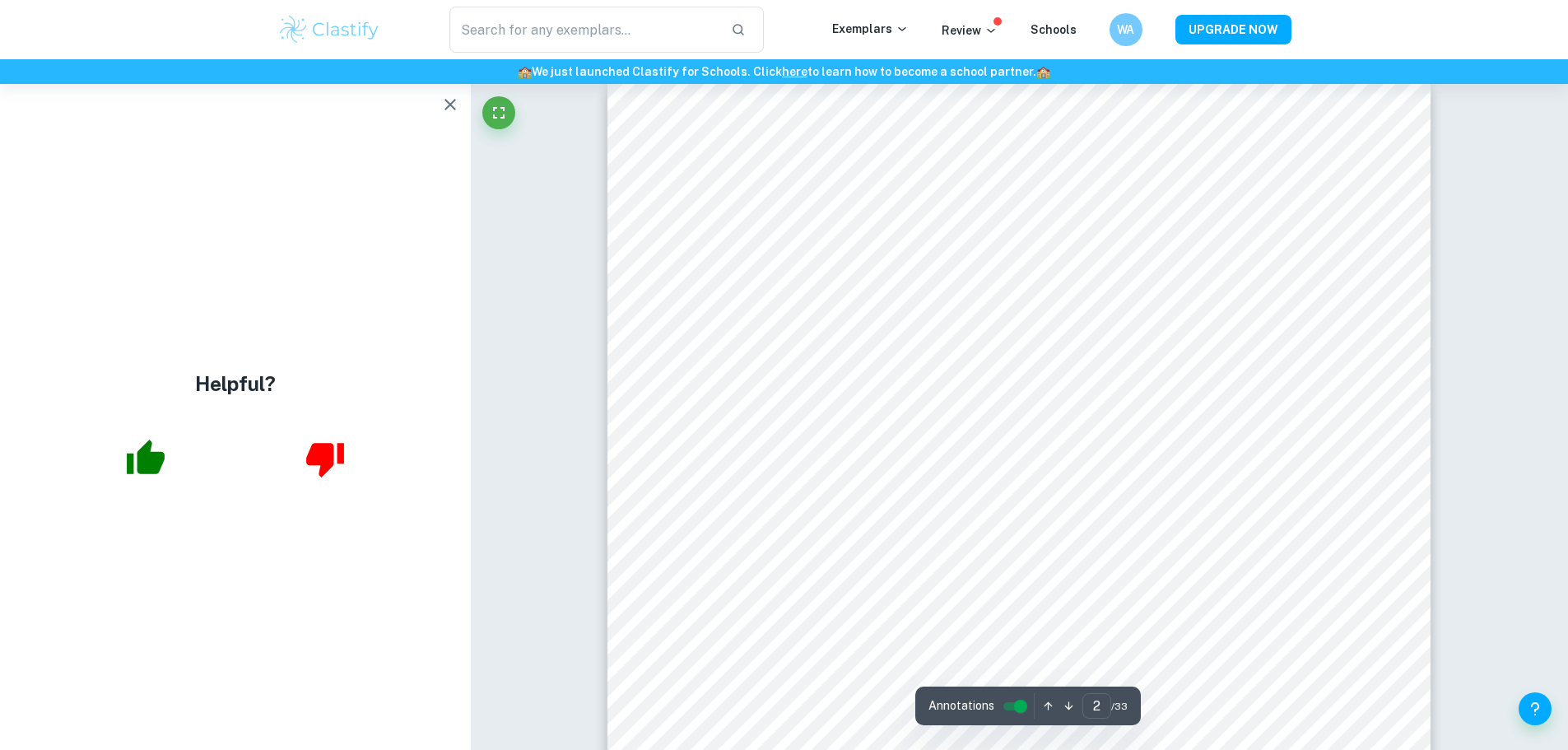
scroll to position [1234, 0]
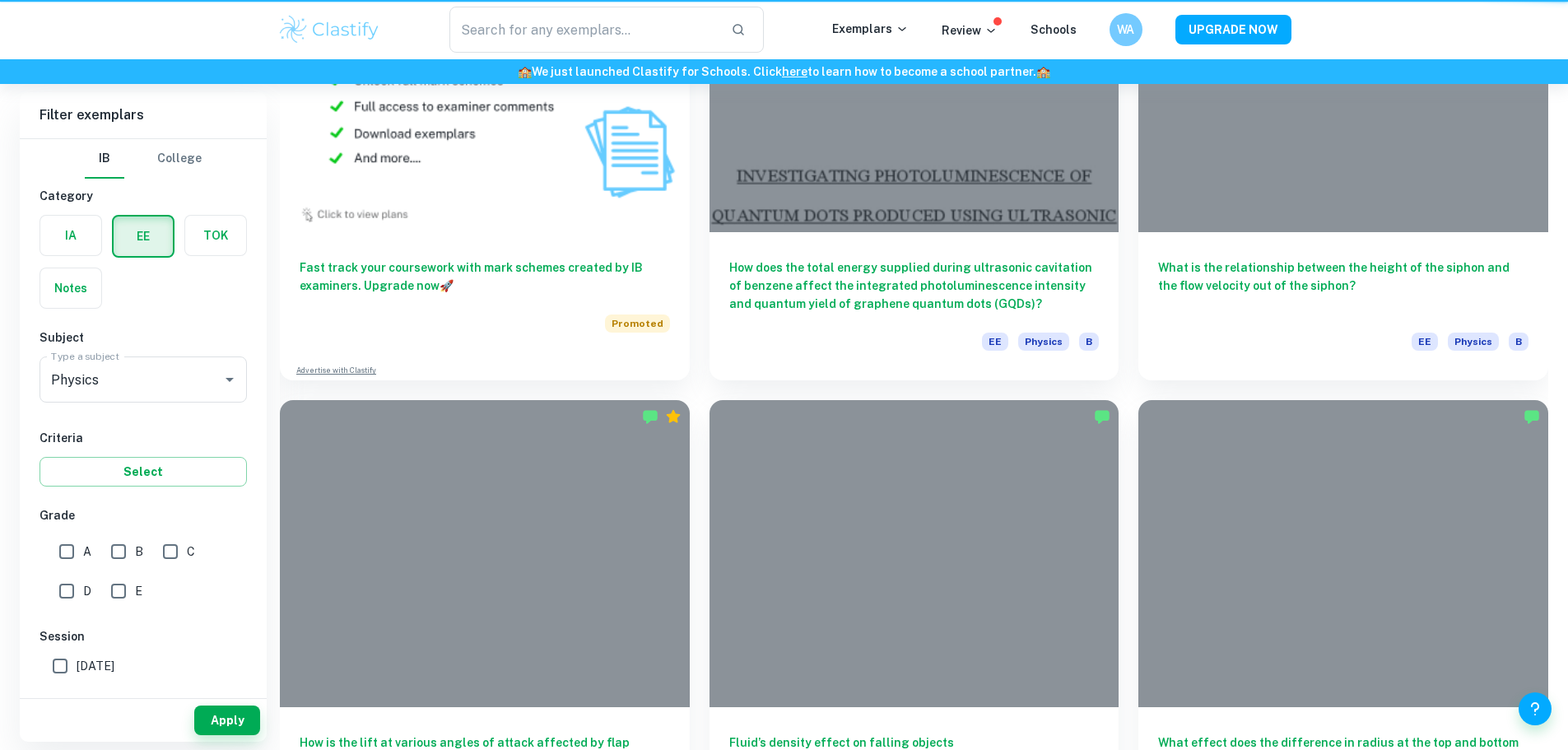
scroll to position [247, 0]
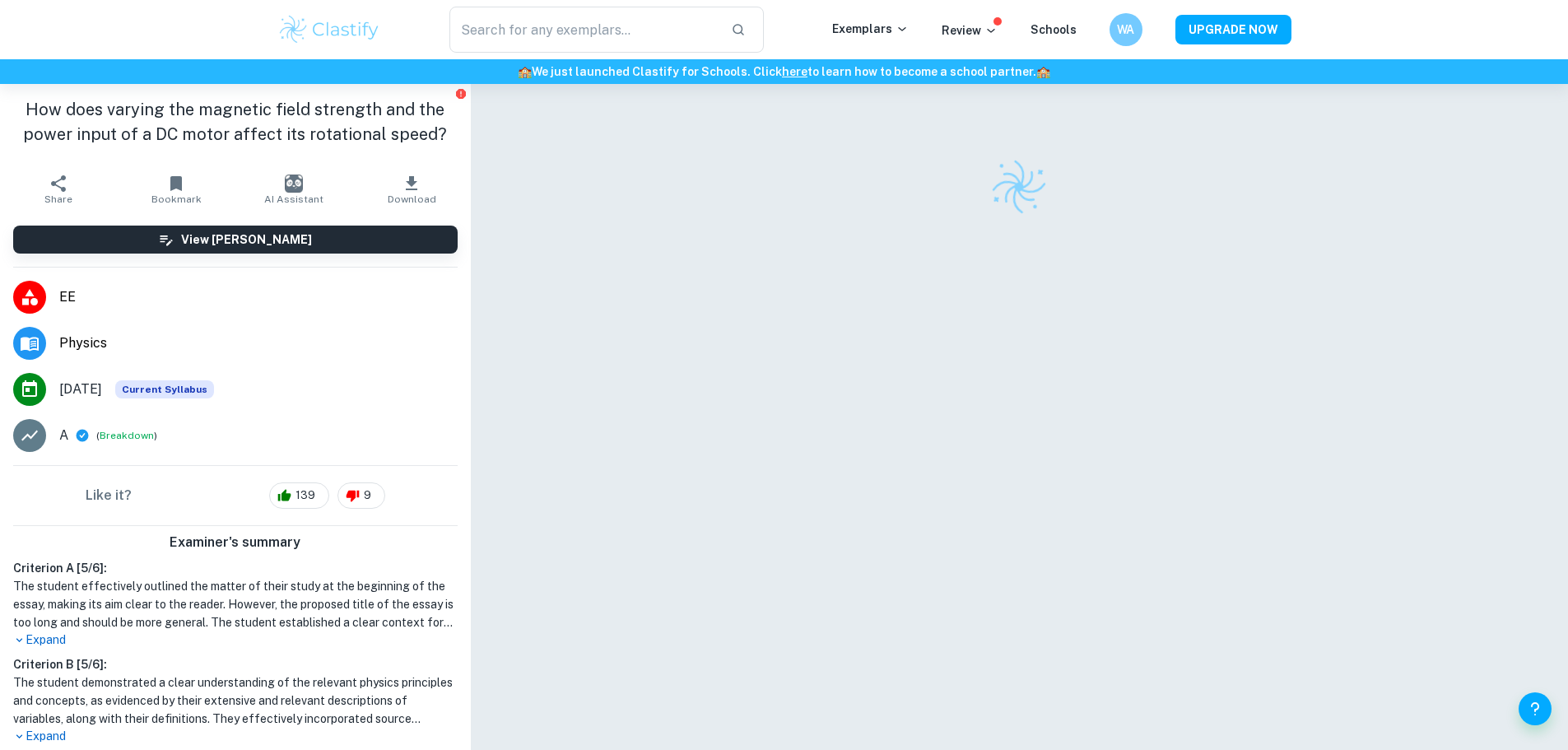
scroll to position [84, 0]
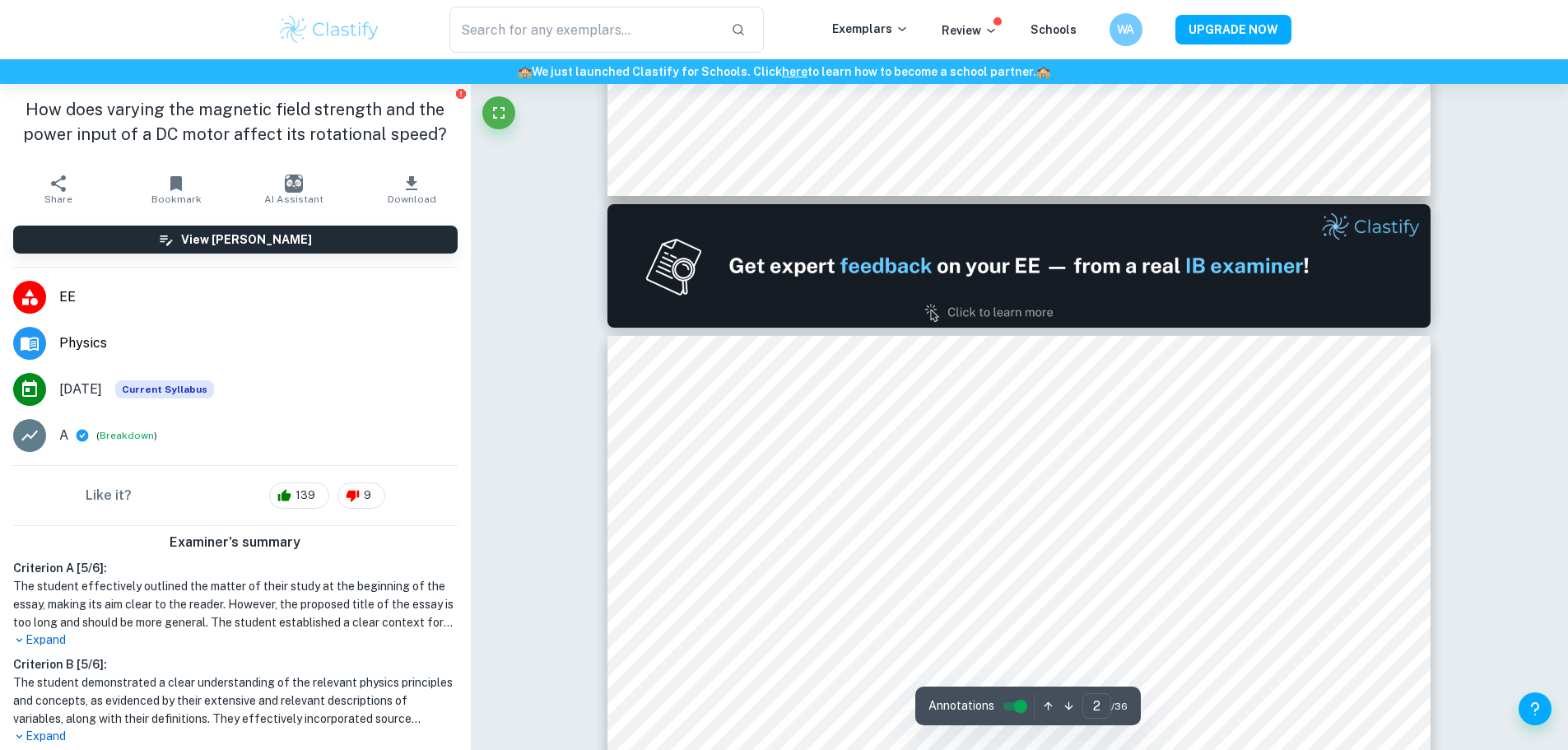
type input "2"
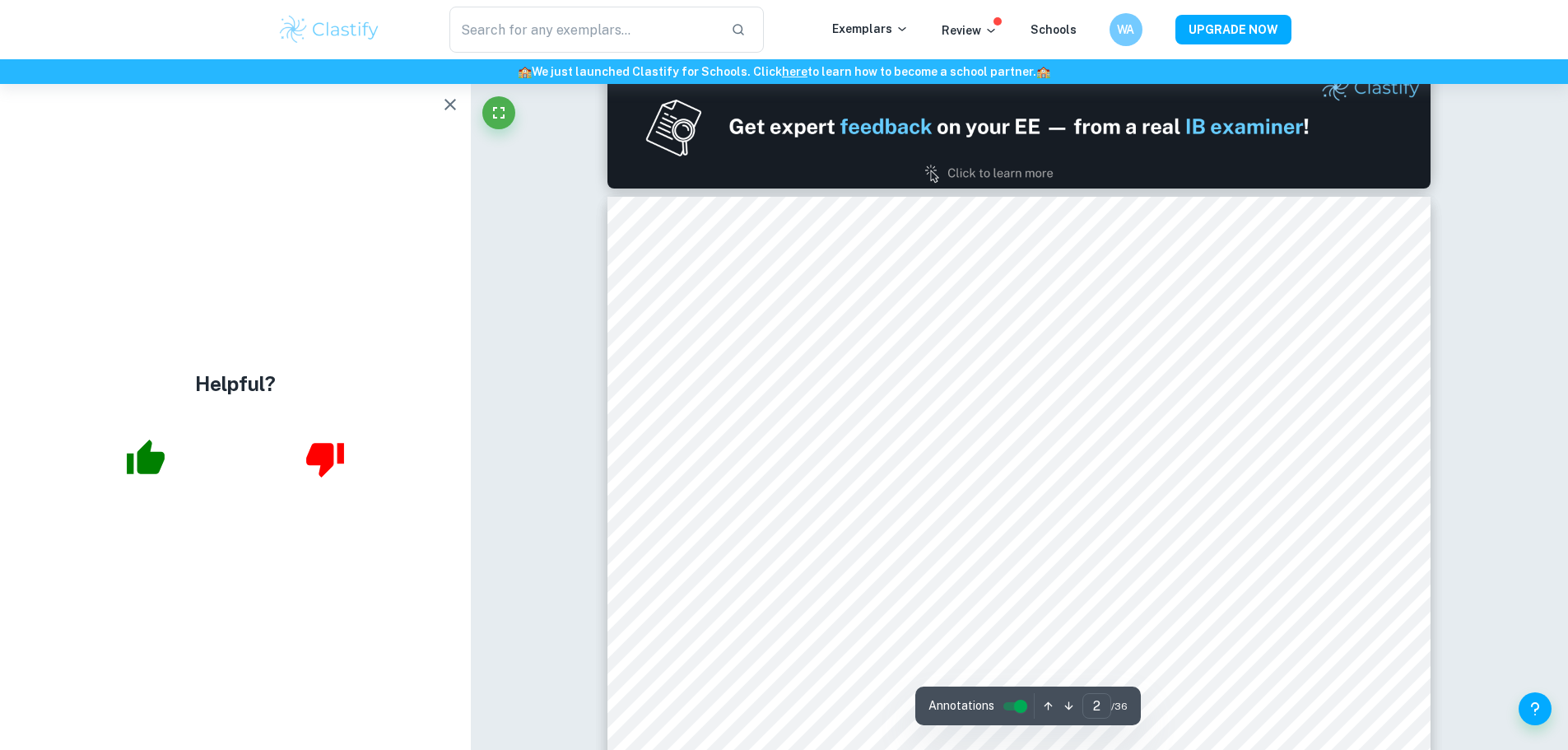
scroll to position [1319, 0]
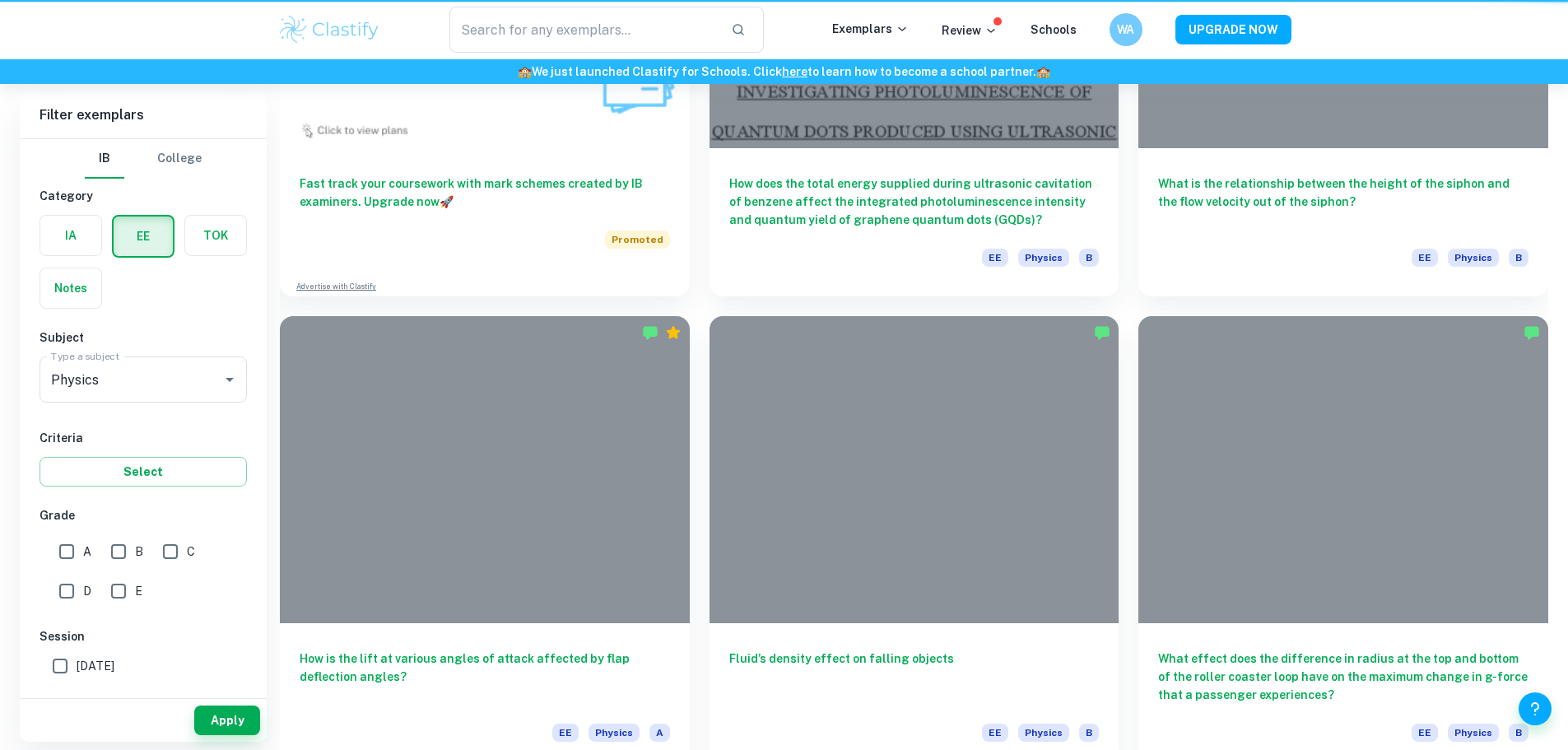
scroll to position [247, 0]
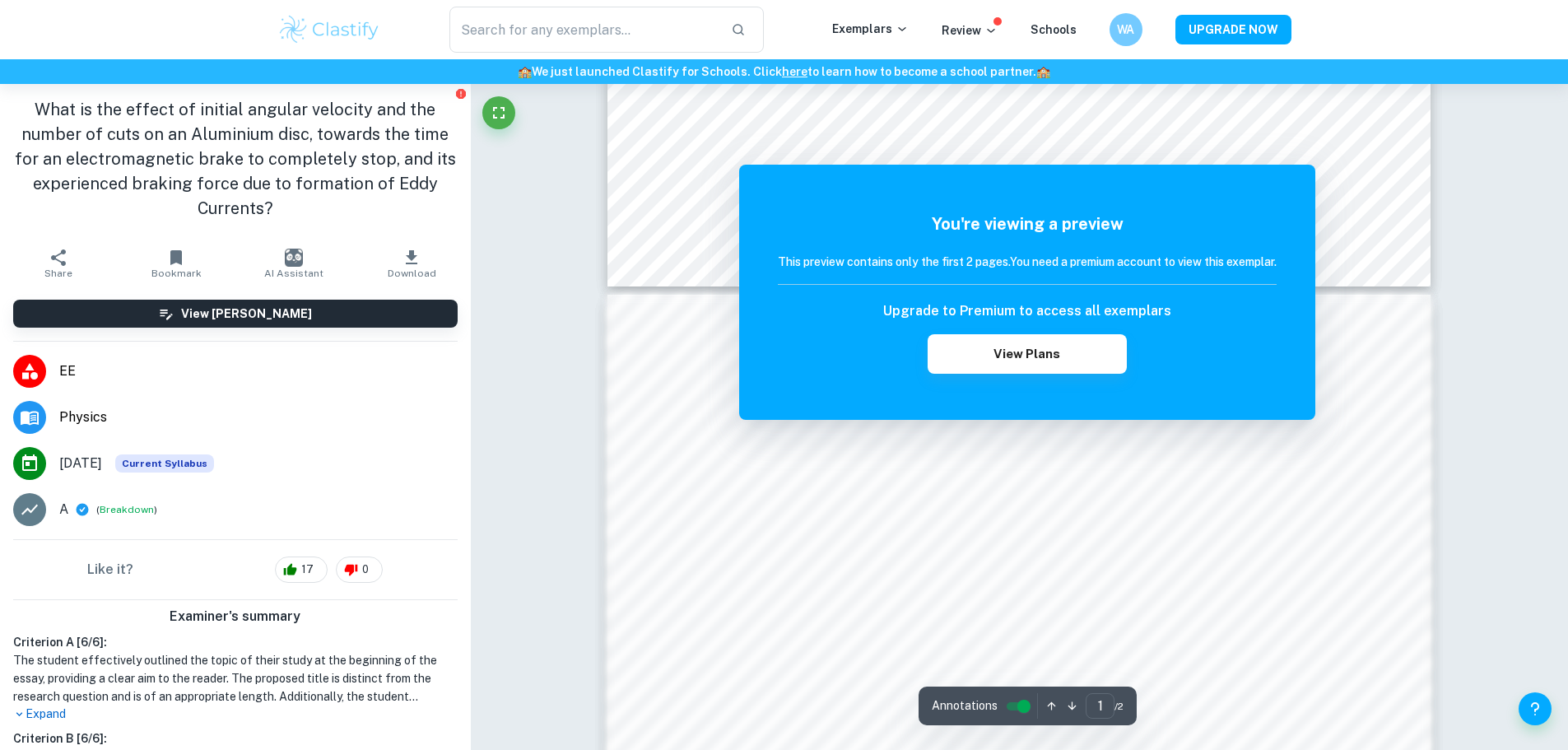
scroll to position [1072, 0]
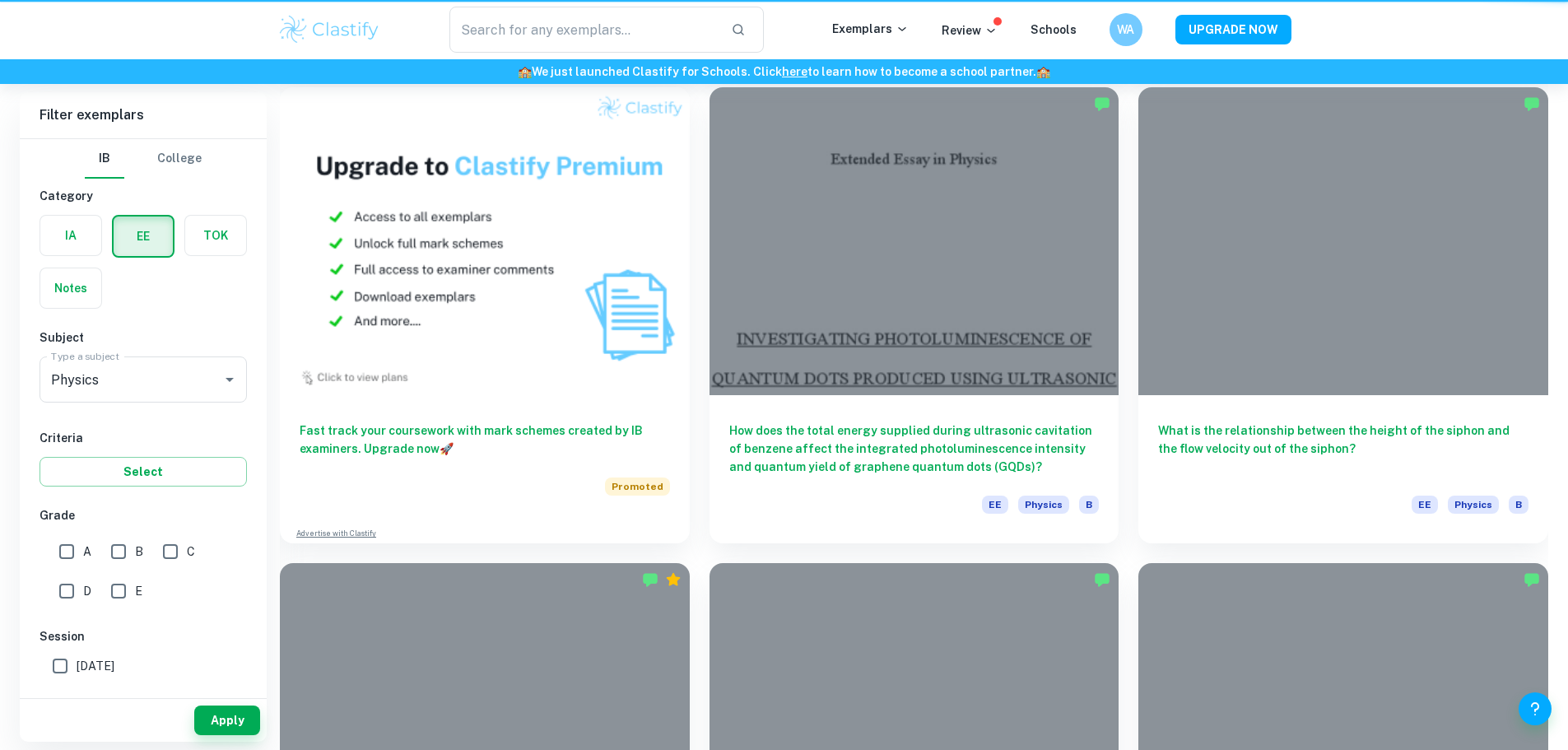
scroll to position [247, 0]
